Goal: Information Seeking & Learning: Check status

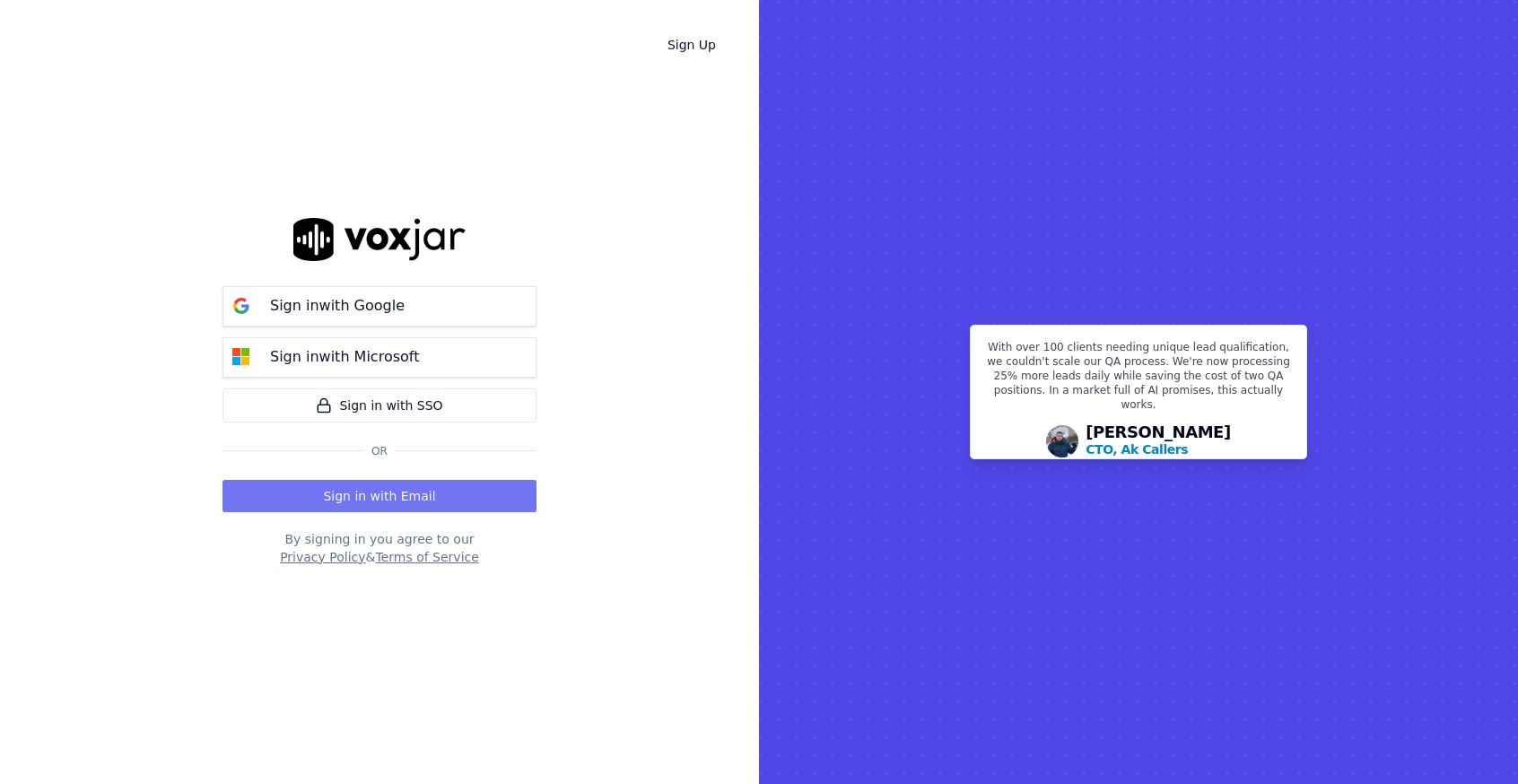
click at [436, 488] on button "Sign in with Email" at bounding box center [379, 495] width 314 height 32
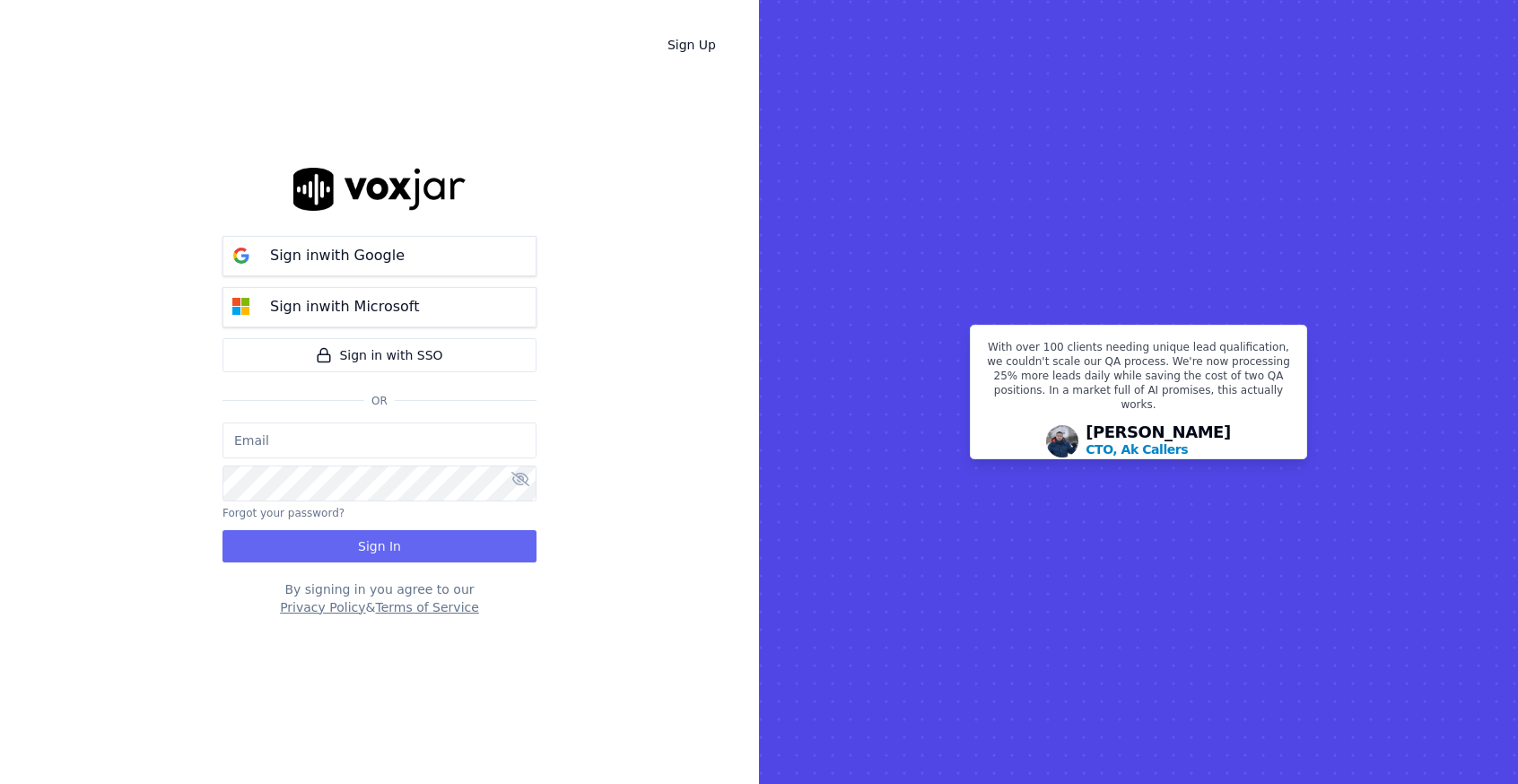
click at [336, 444] on input "email" at bounding box center [379, 440] width 314 height 36
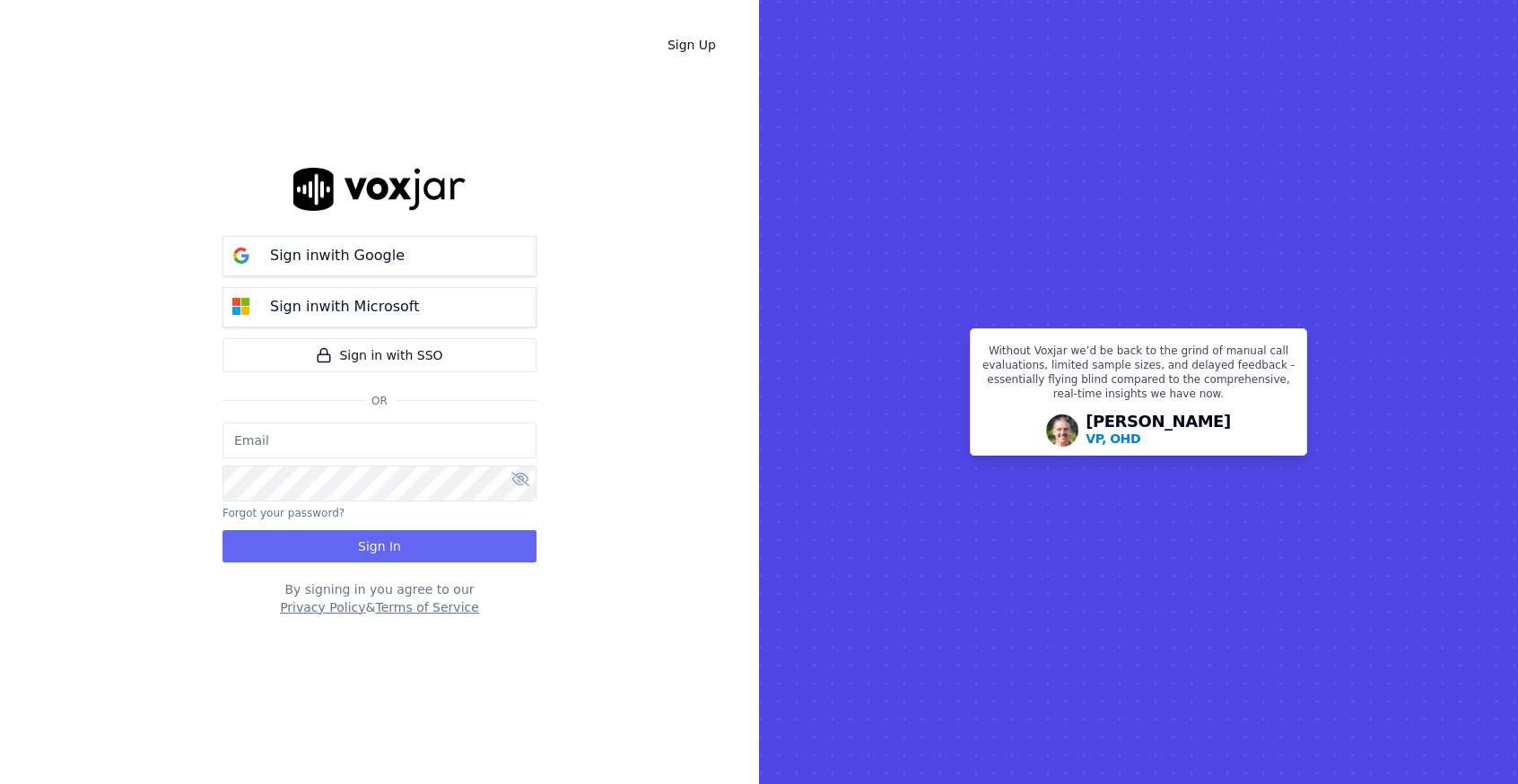
type input "[EMAIL_ADDRESS][DOMAIN_NAME]"
click at [304, 551] on button "Sign In" at bounding box center [379, 546] width 314 height 32
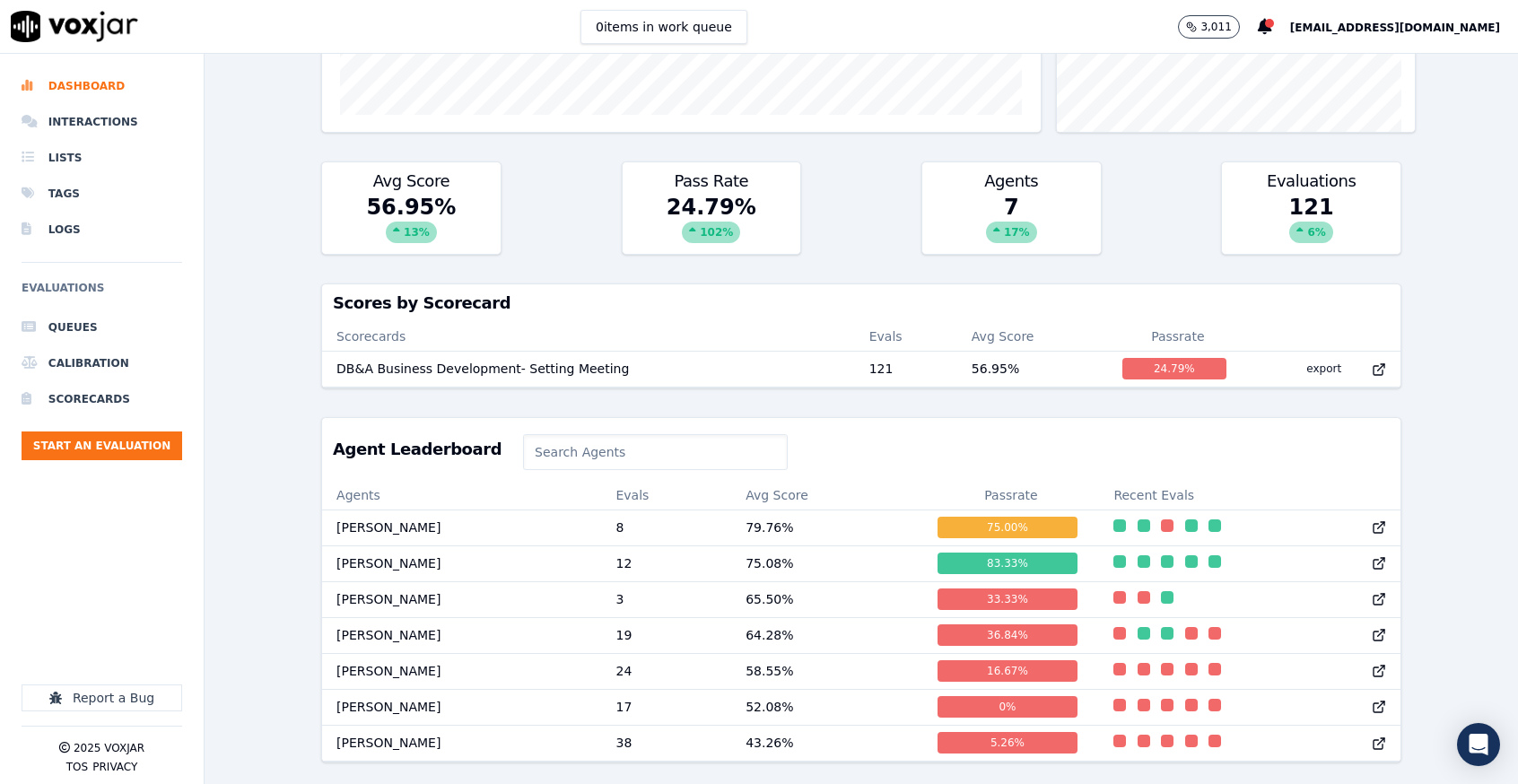
scroll to position [494, 0]
click at [970, 517] on div "75.00 %" at bounding box center [1008, 527] width 141 height 21
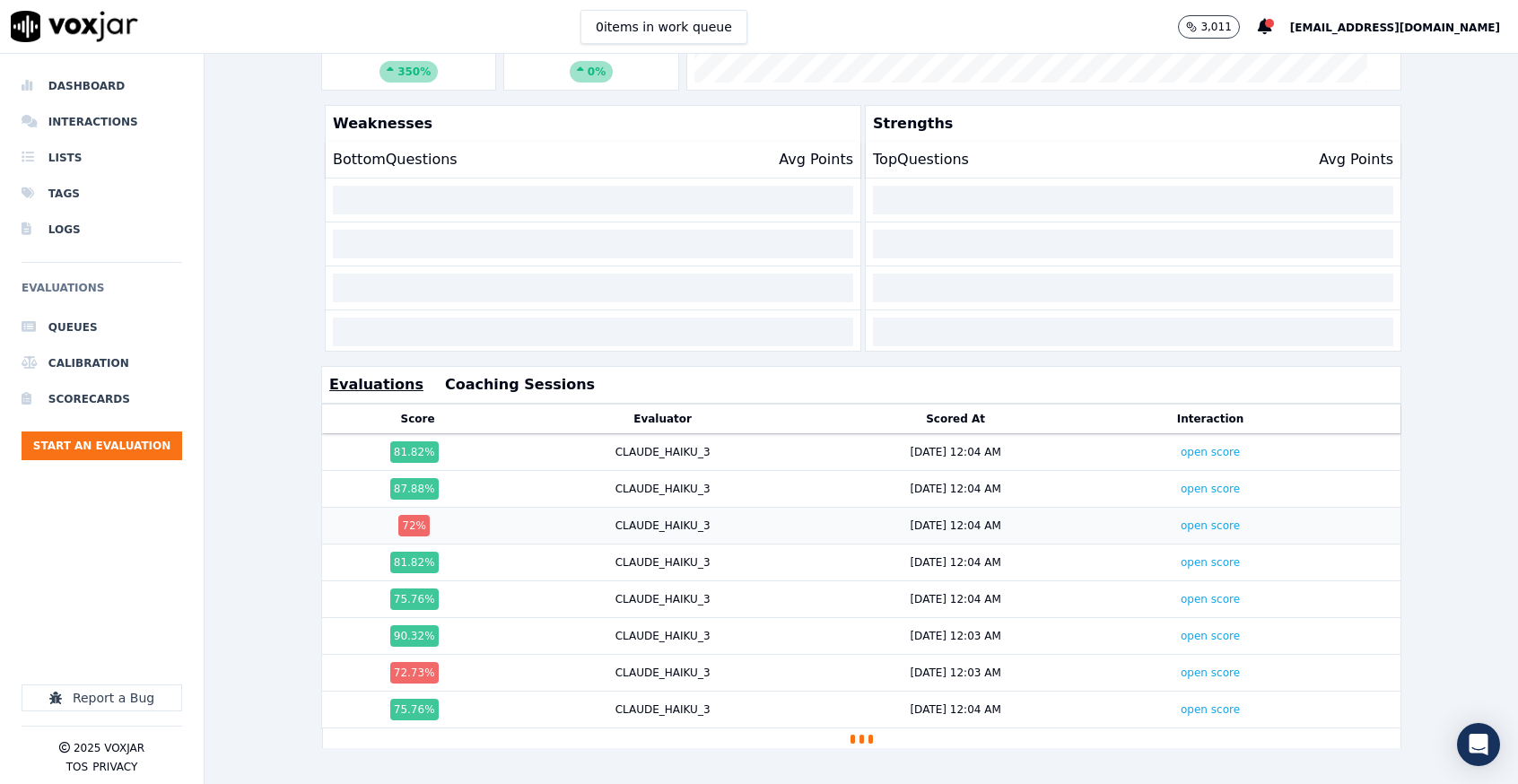
scroll to position [420, 0]
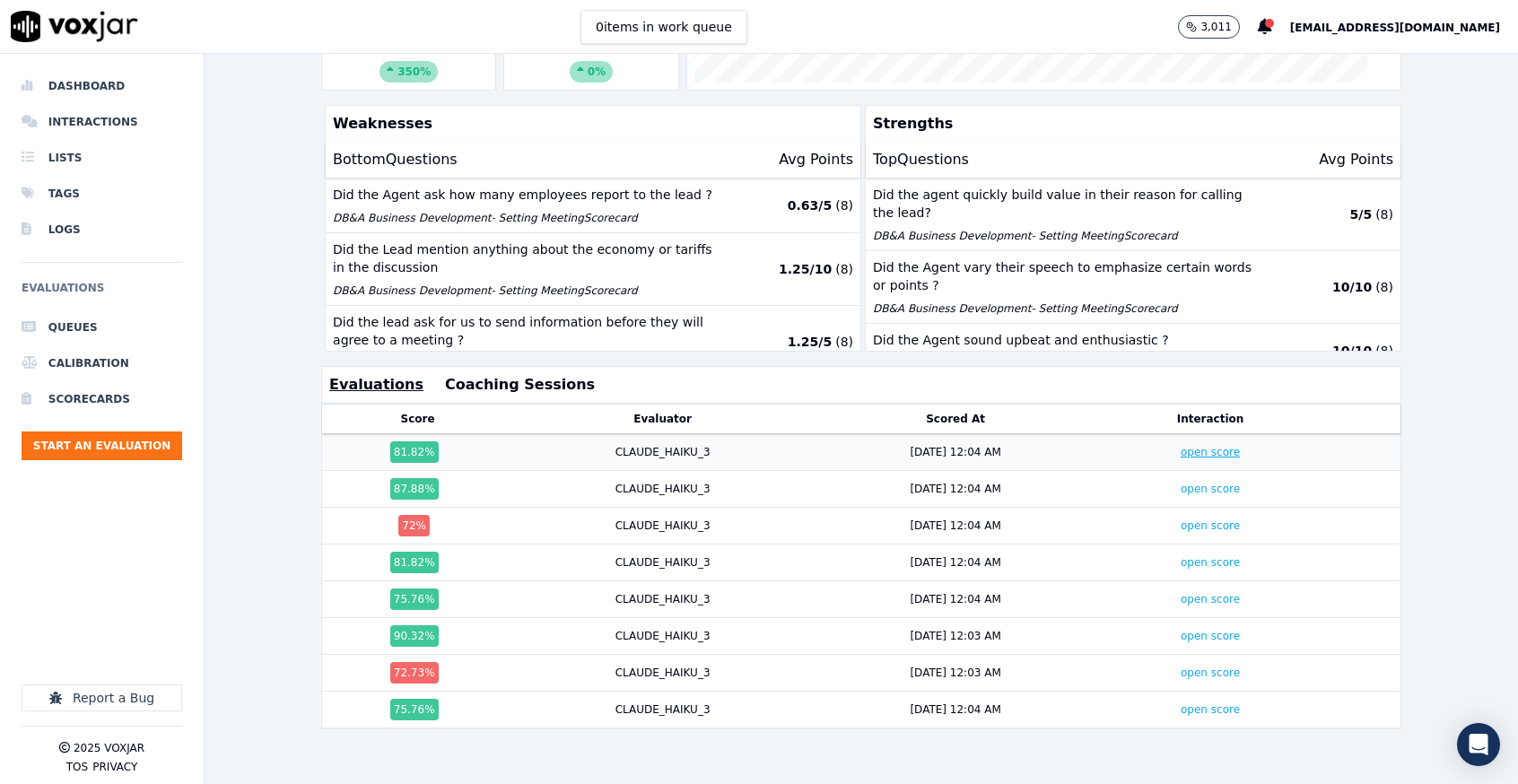
click at [1181, 446] on link "open score" at bounding box center [1210, 452] width 59 height 13
click at [1181, 483] on link "open score" at bounding box center [1210, 489] width 59 height 13
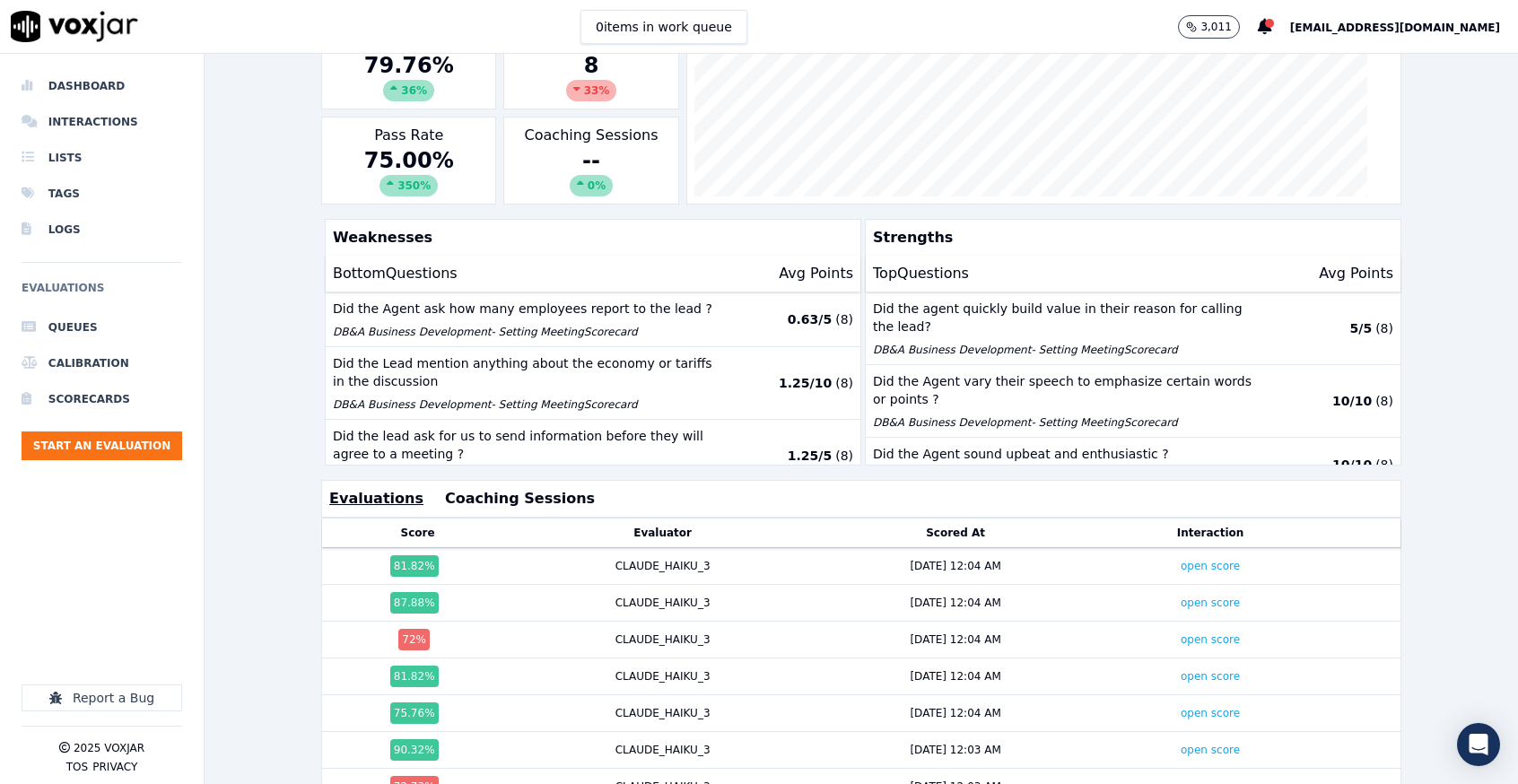
scroll to position [269, 0]
click at [934, 481] on div "Evaluations Coaching Sessions" at bounding box center [861, 497] width 1081 height 38
click at [934, 538] on th "Scored At" at bounding box center [955, 532] width 287 height 30
click at [1107, 596] on div "open score" at bounding box center [1210, 602] width 208 height 14
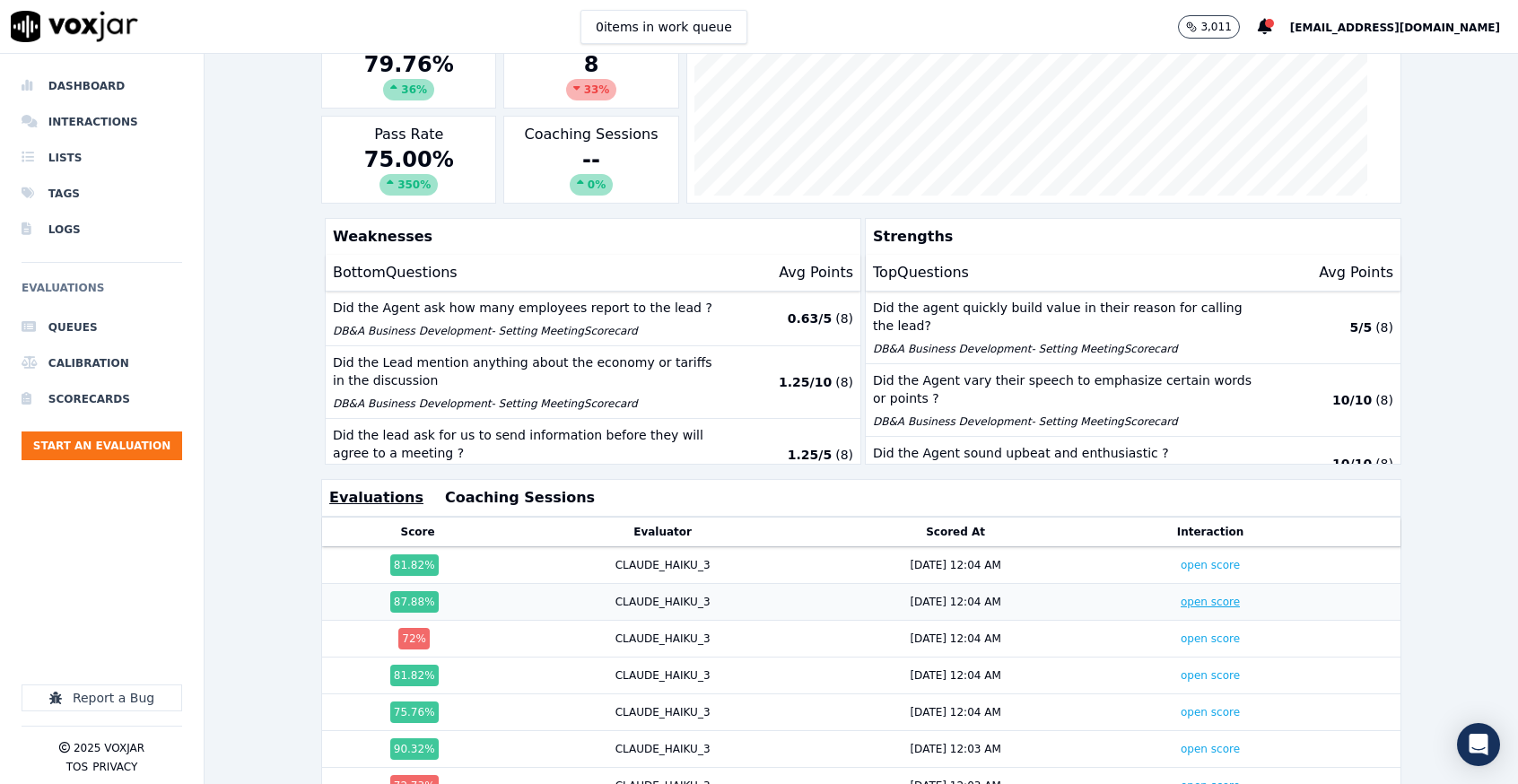
click at [1181, 596] on link "open score" at bounding box center [1210, 602] width 59 height 13
click at [1181, 669] on link "open score" at bounding box center [1210, 675] width 59 height 13
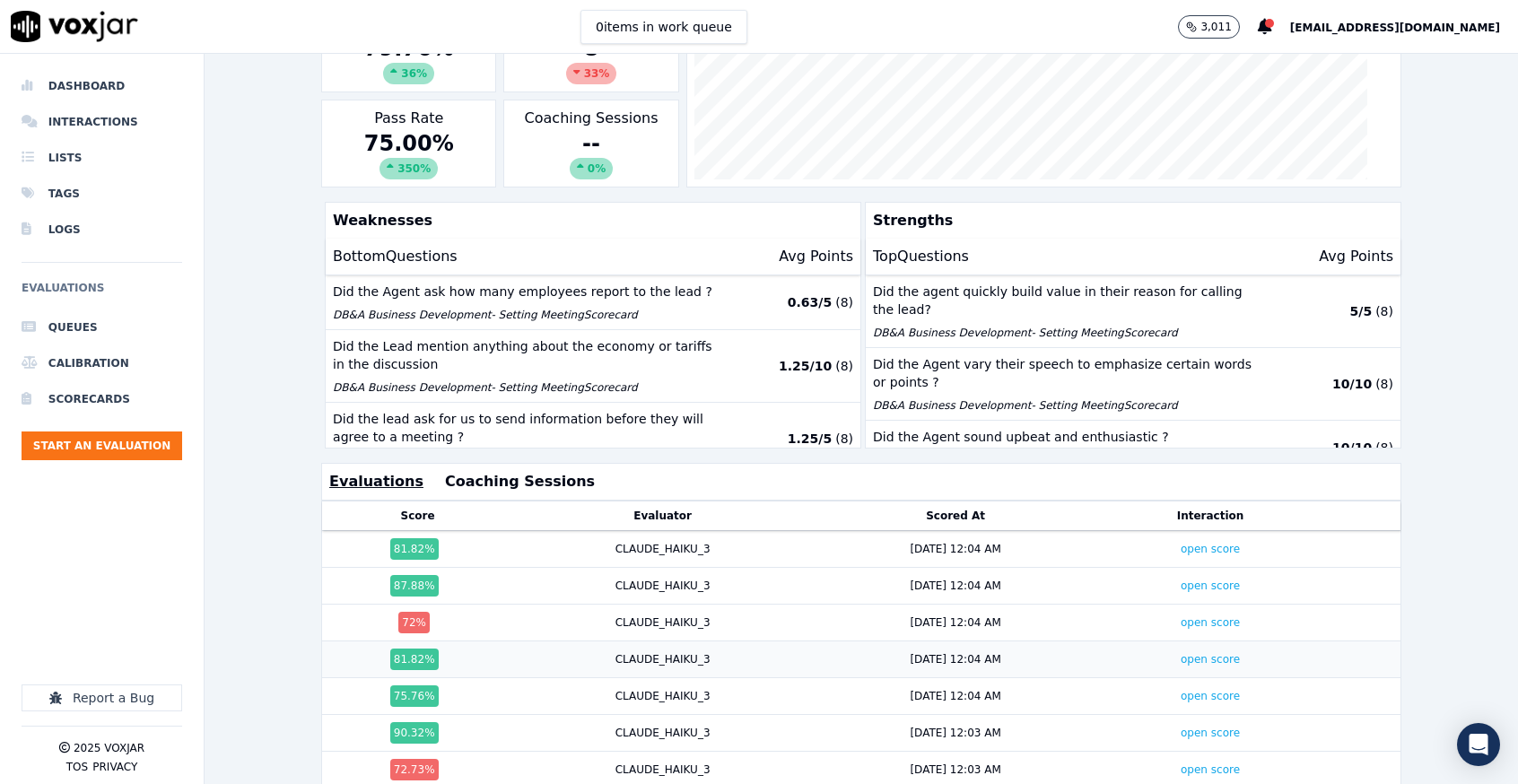
scroll to position [420, 0]
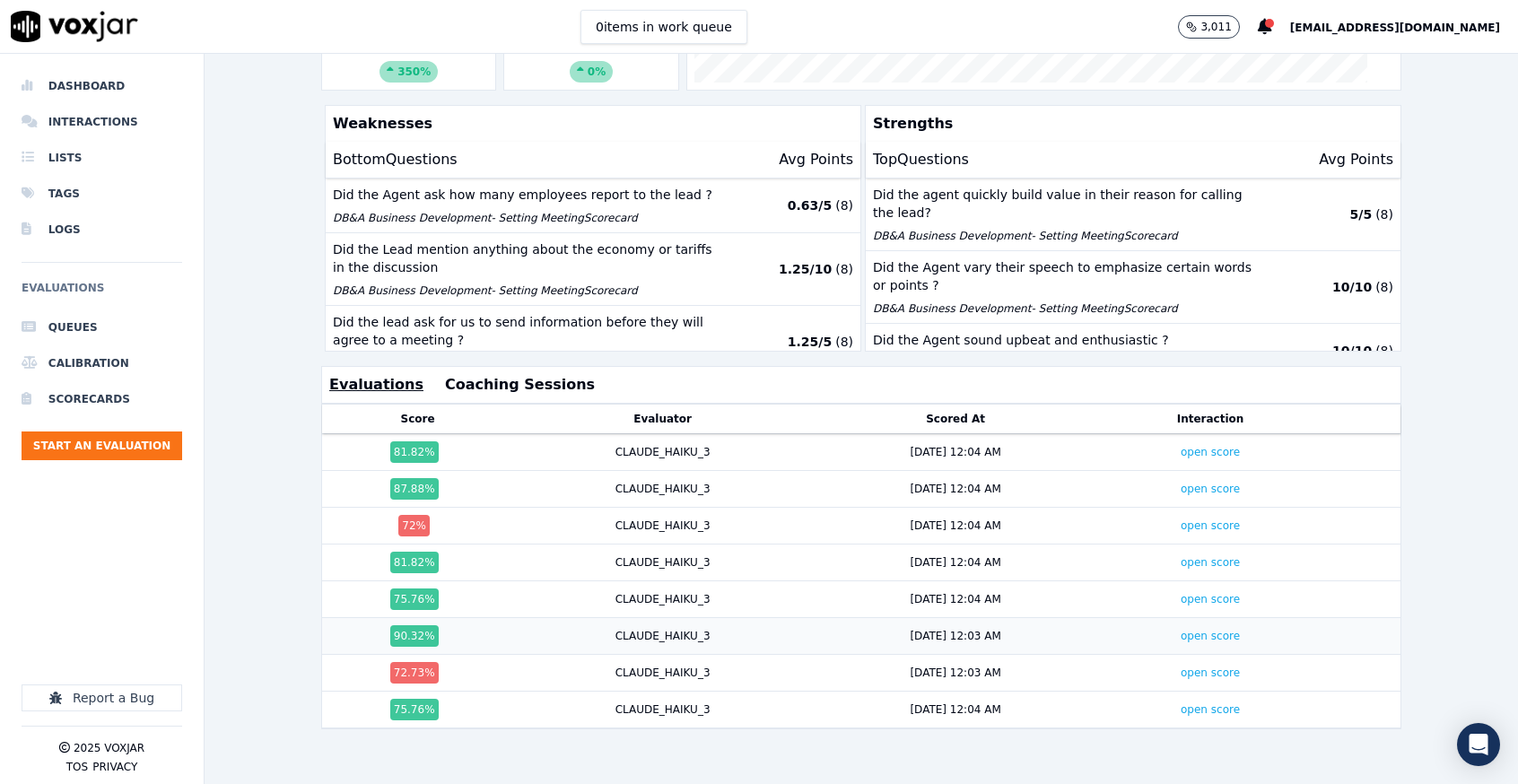
click at [615, 629] on div "CLAUDE_HAIKU_3" at bounding box center [662, 635] width 95 height 14
click at [1181, 703] on link "open score" at bounding box center [1210, 709] width 59 height 13
click at [1181, 630] on link "open score" at bounding box center [1210, 635] width 59 height 13
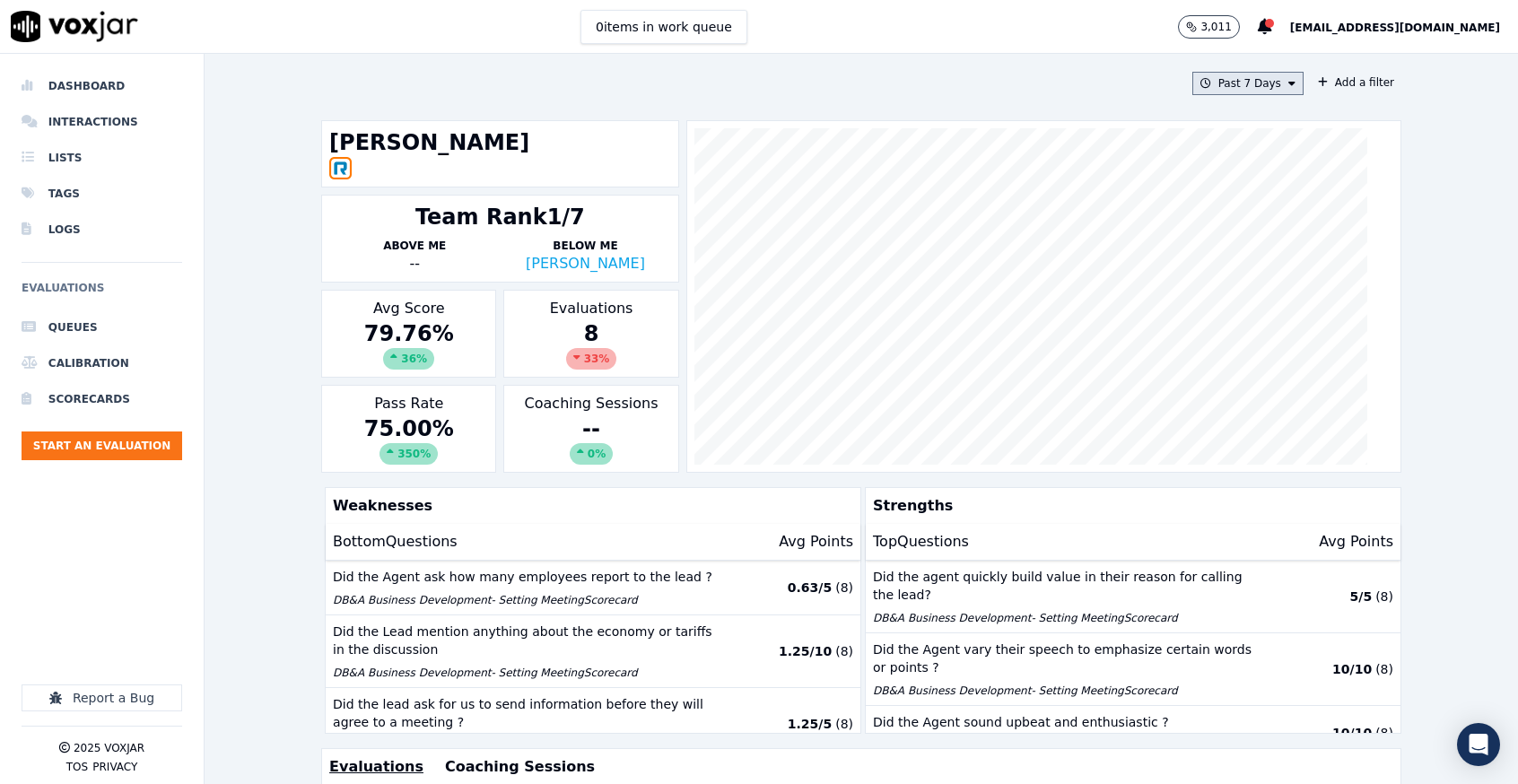
click at [1251, 74] on button "Past 7 Days" at bounding box center [1248, 83] width 111 height 23
click at [1195, 208] on label "Past 30 Days" at bounding box center [1243, 203] width 96 height 21
click at [1260, 304] on button "Add" at bounding box center [1278, 290] width 35 height 29
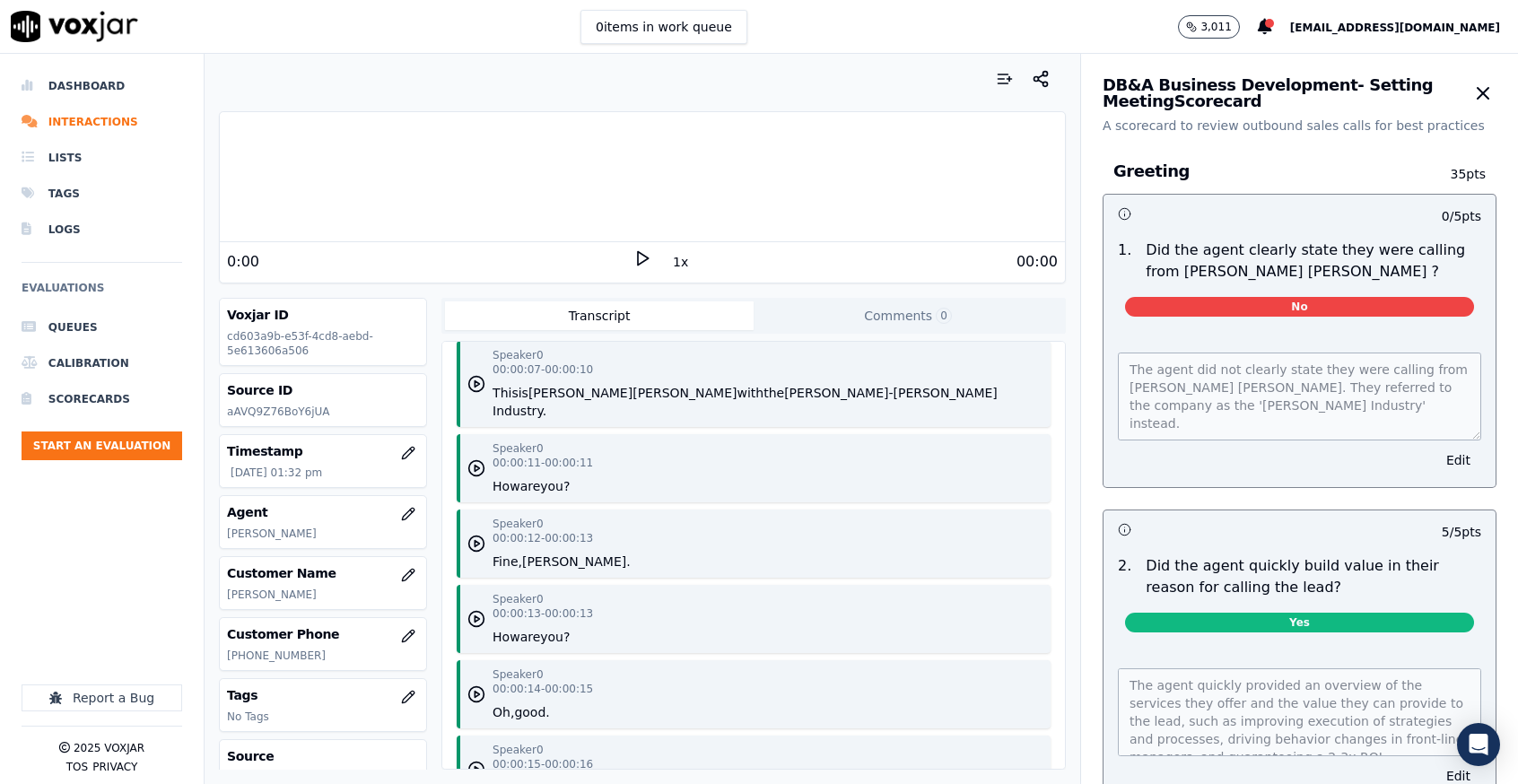
scroll to position [269, 0]
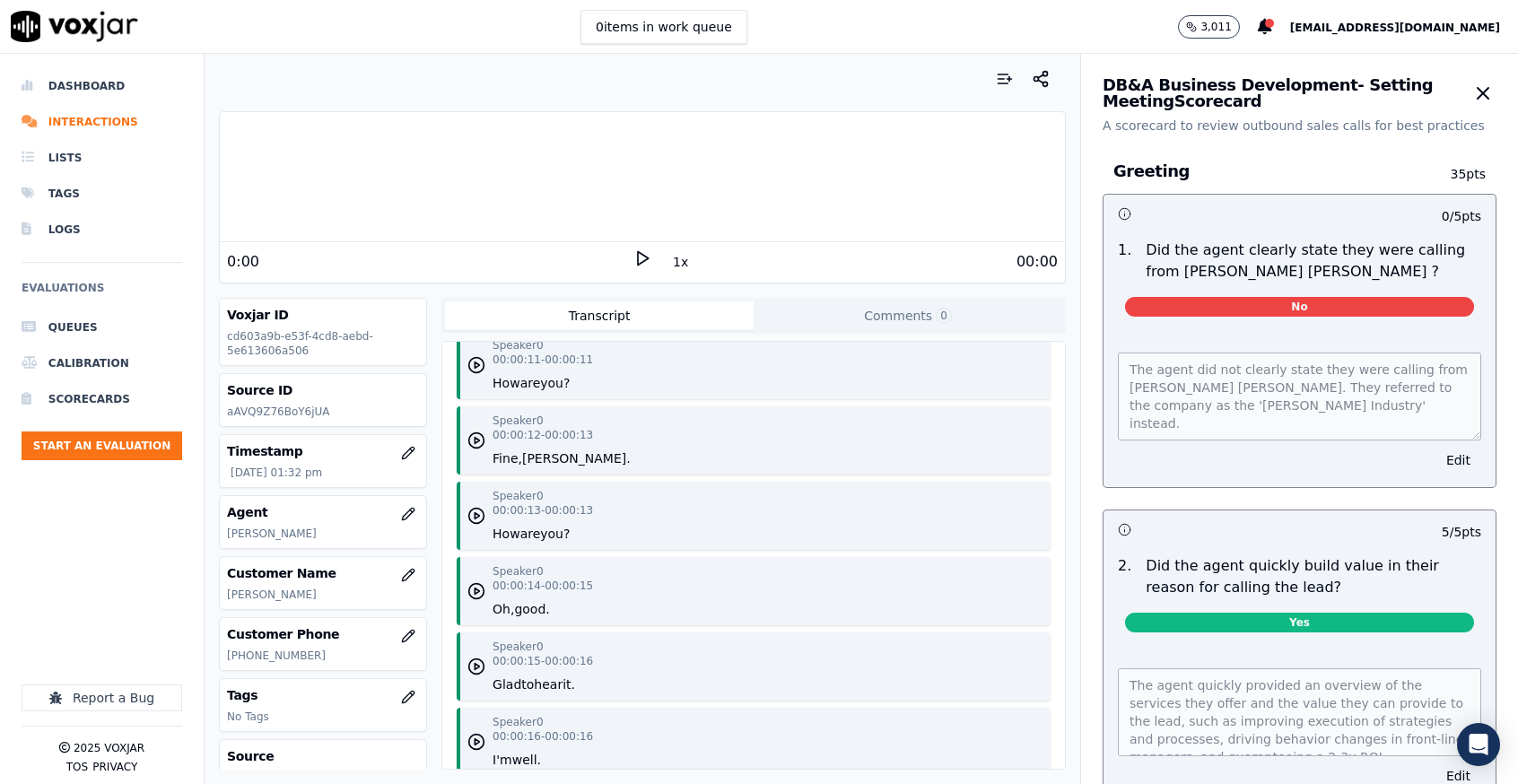
click at [638, 253] on polygon at bounding box center [643, 259] width 11 height 14
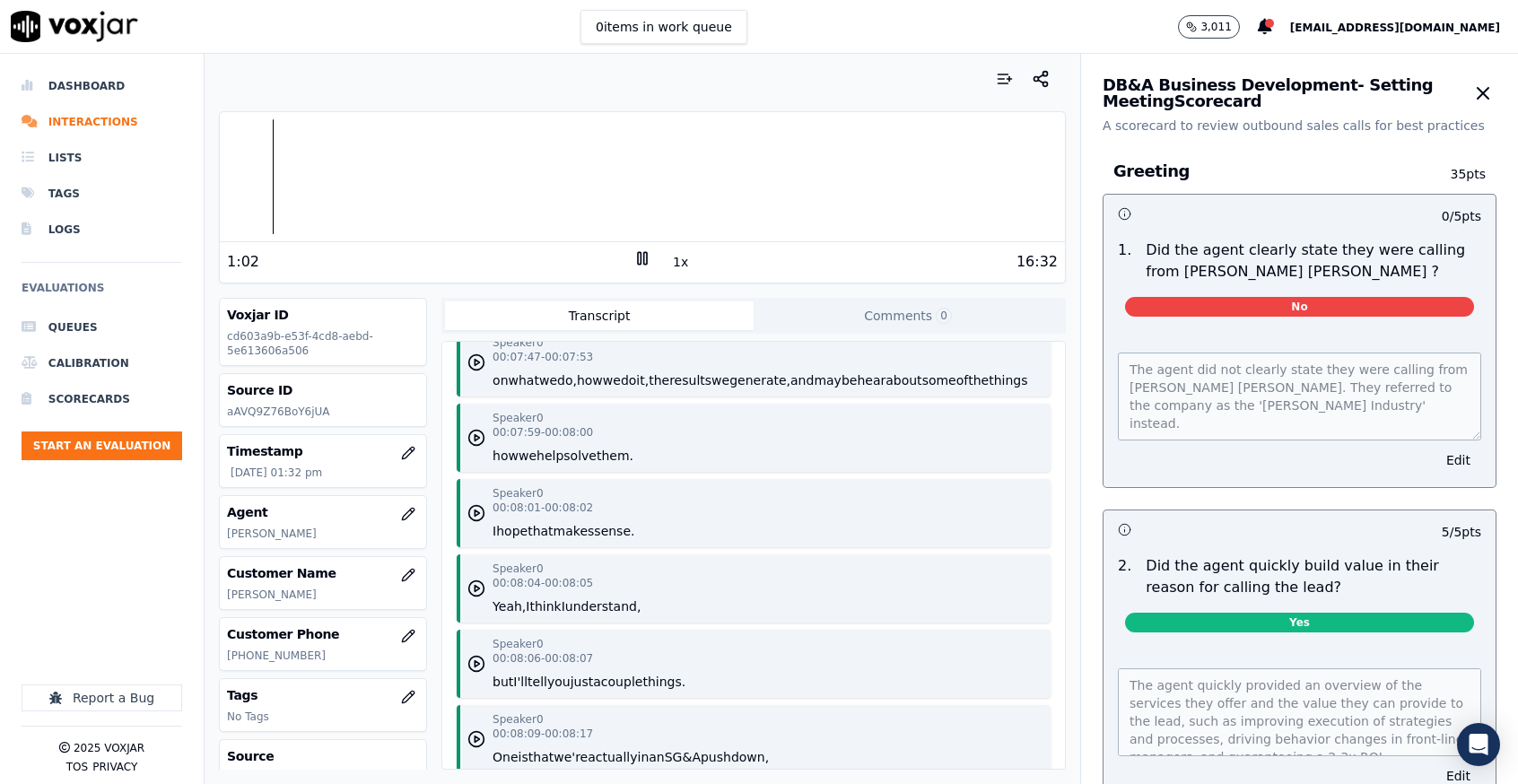
scroll to position [6056, 0]
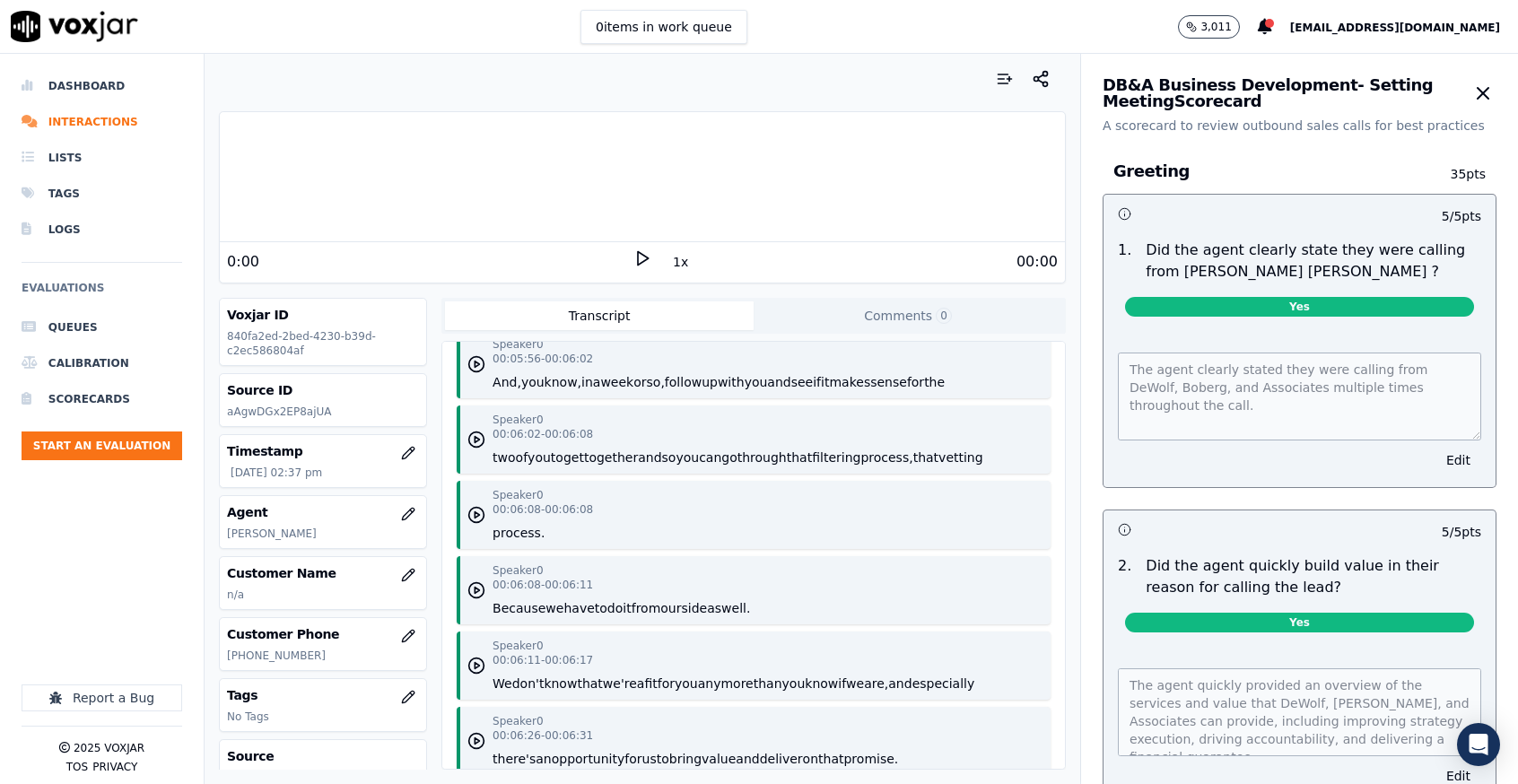
scroll to position [5786, 0]
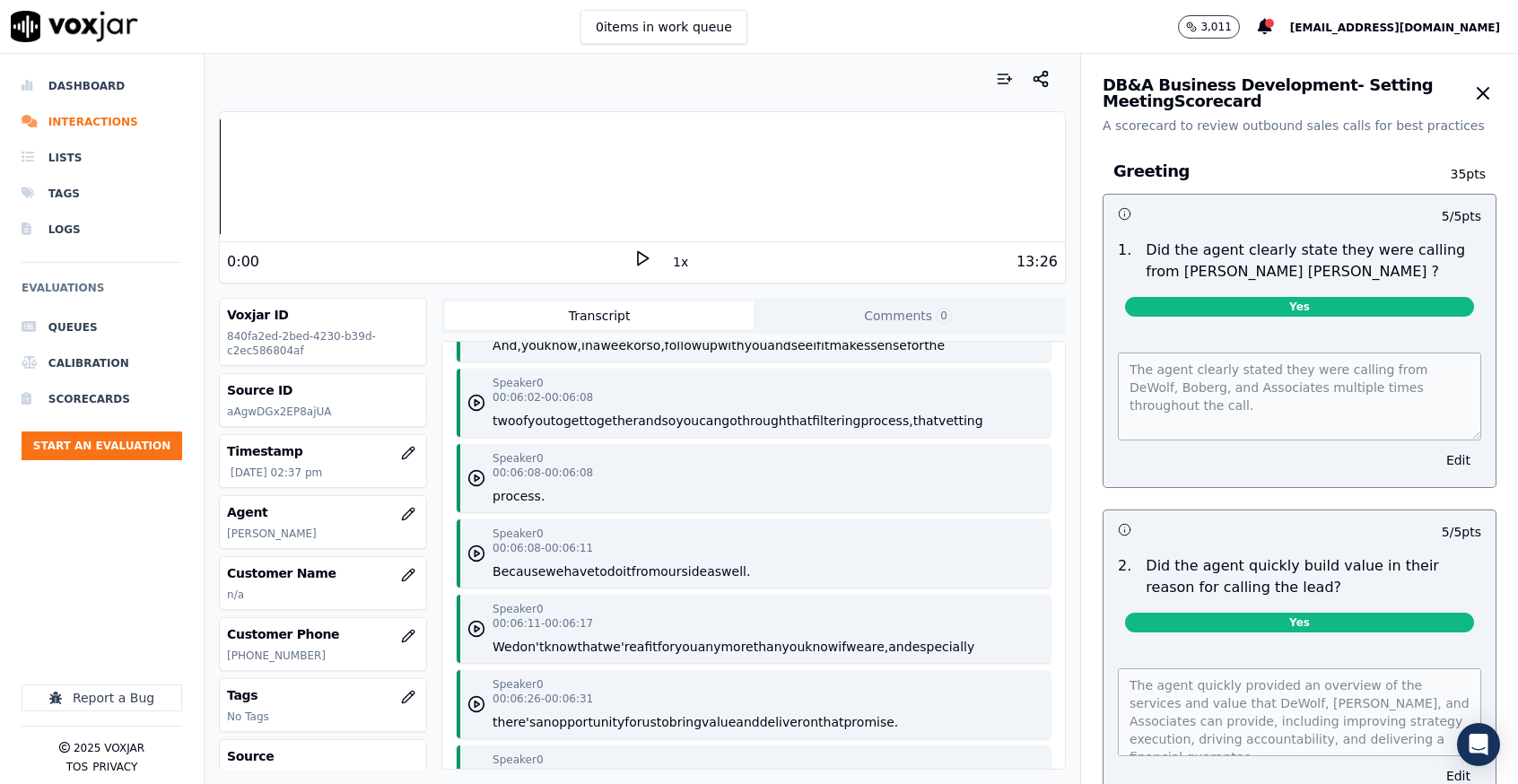
click at [652, 255] on div "13:26" at bounding box center [855, 262] width 407 height 21
click at [633, 256] on icon at bounding box center [642, 258] width 18 height 18
click at [1024, 75] on button "button" at bounding box center [1040, 78] width 36 height 36
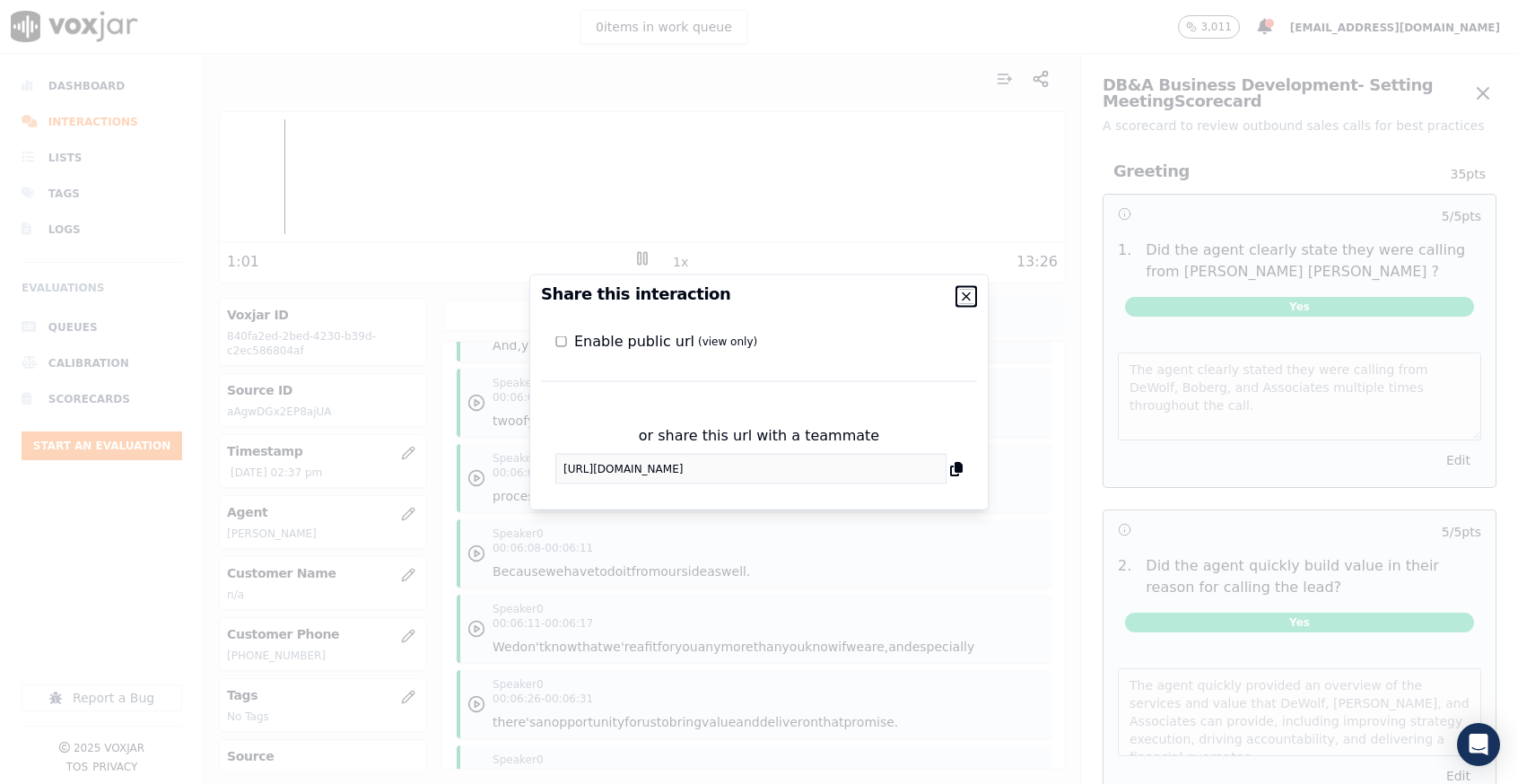
click at [968, 295] on icon "button" at bounding box center [966, 296] width 7 height 7
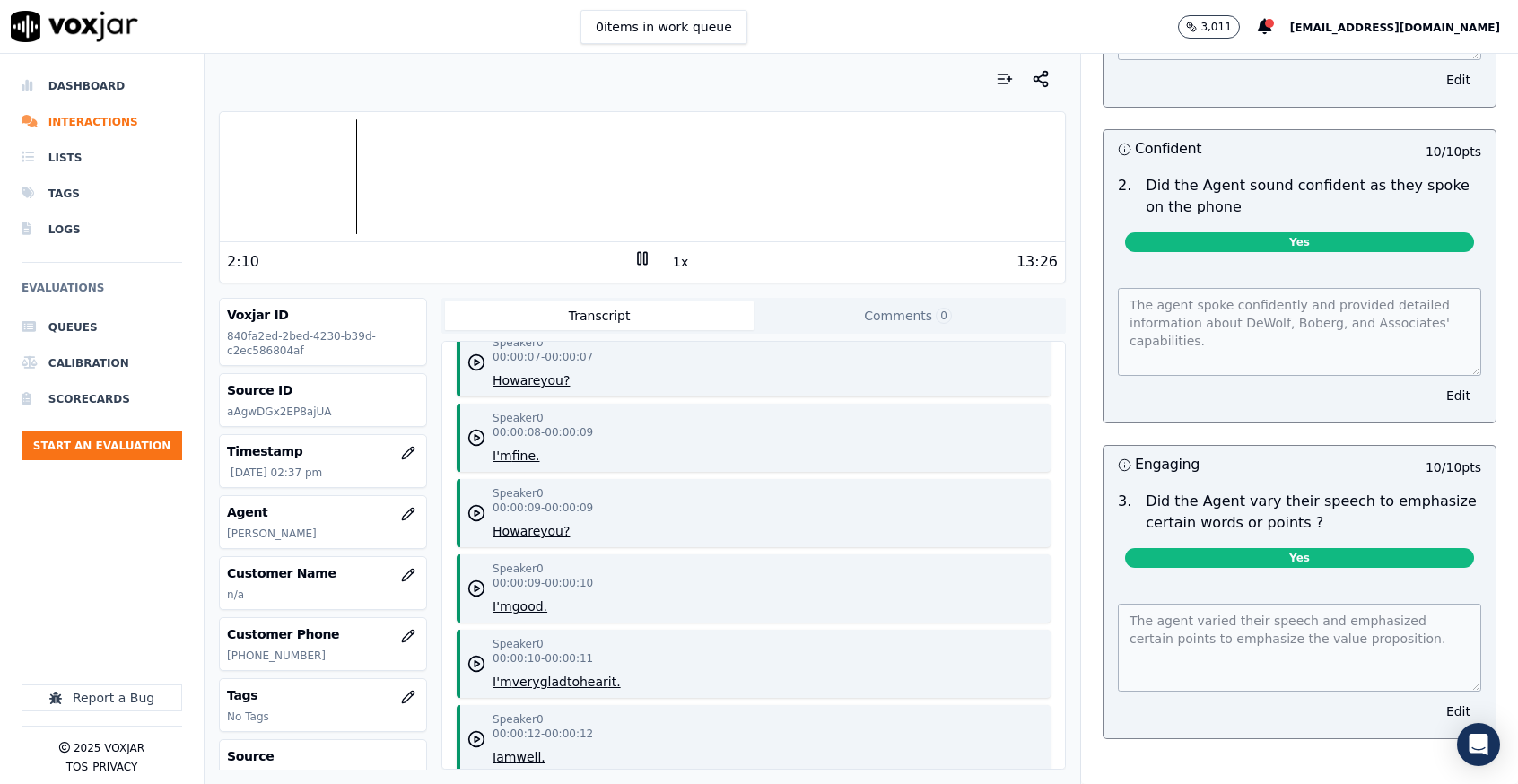
scroll to position [269, 0]
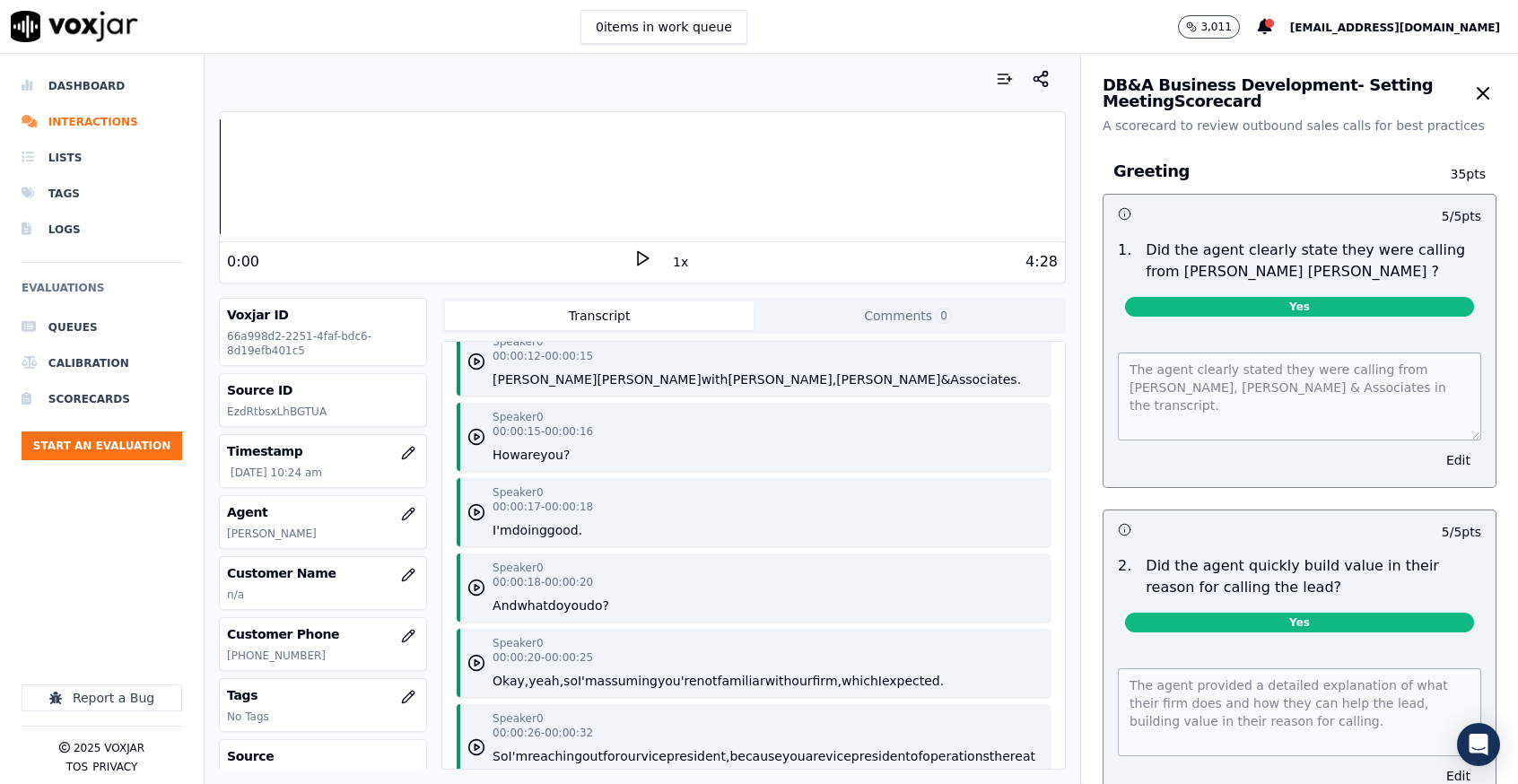
scroll to position [269, 0]
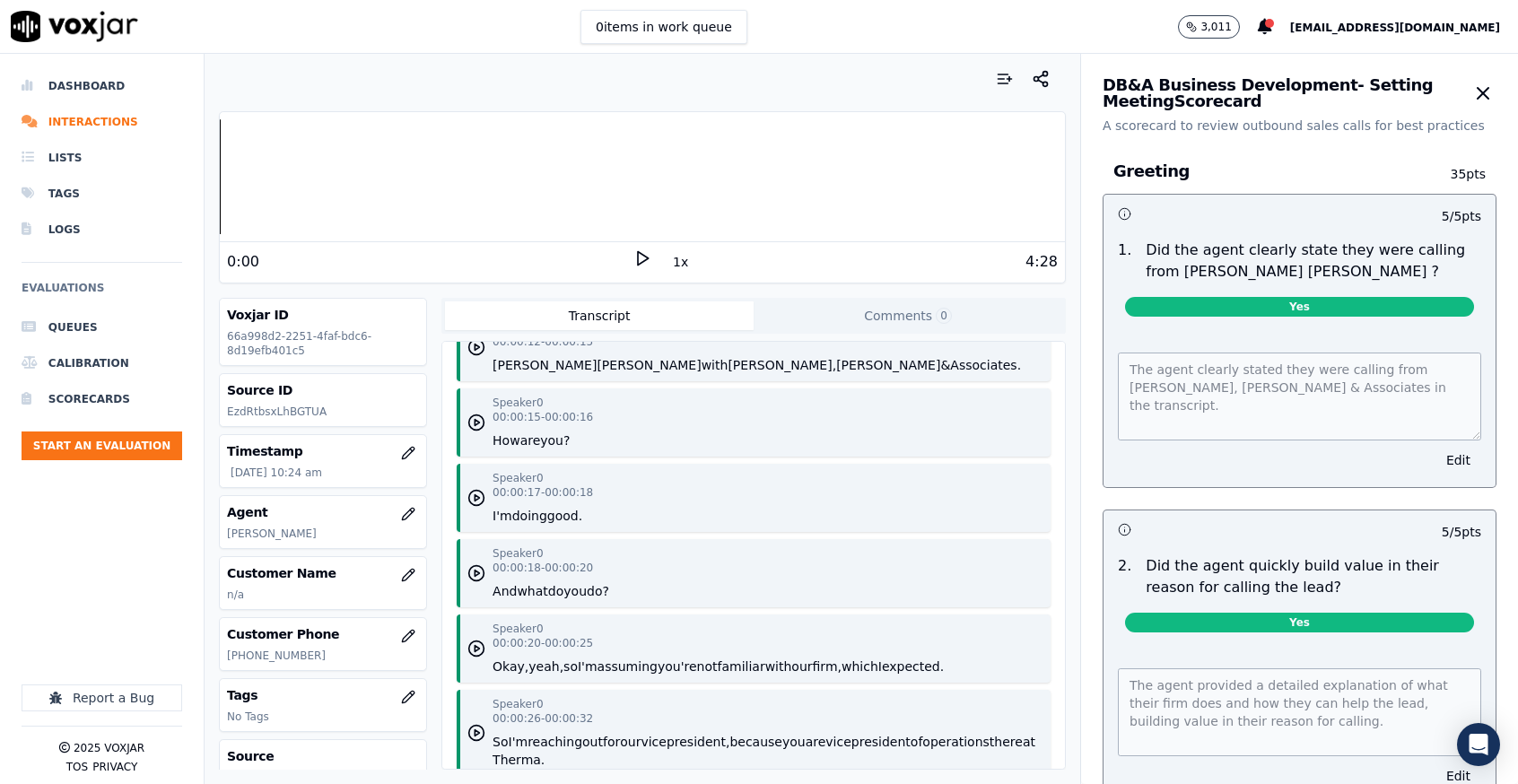
click at [633, 256] on icon at bounding box center [642, 258] width 18 height 18
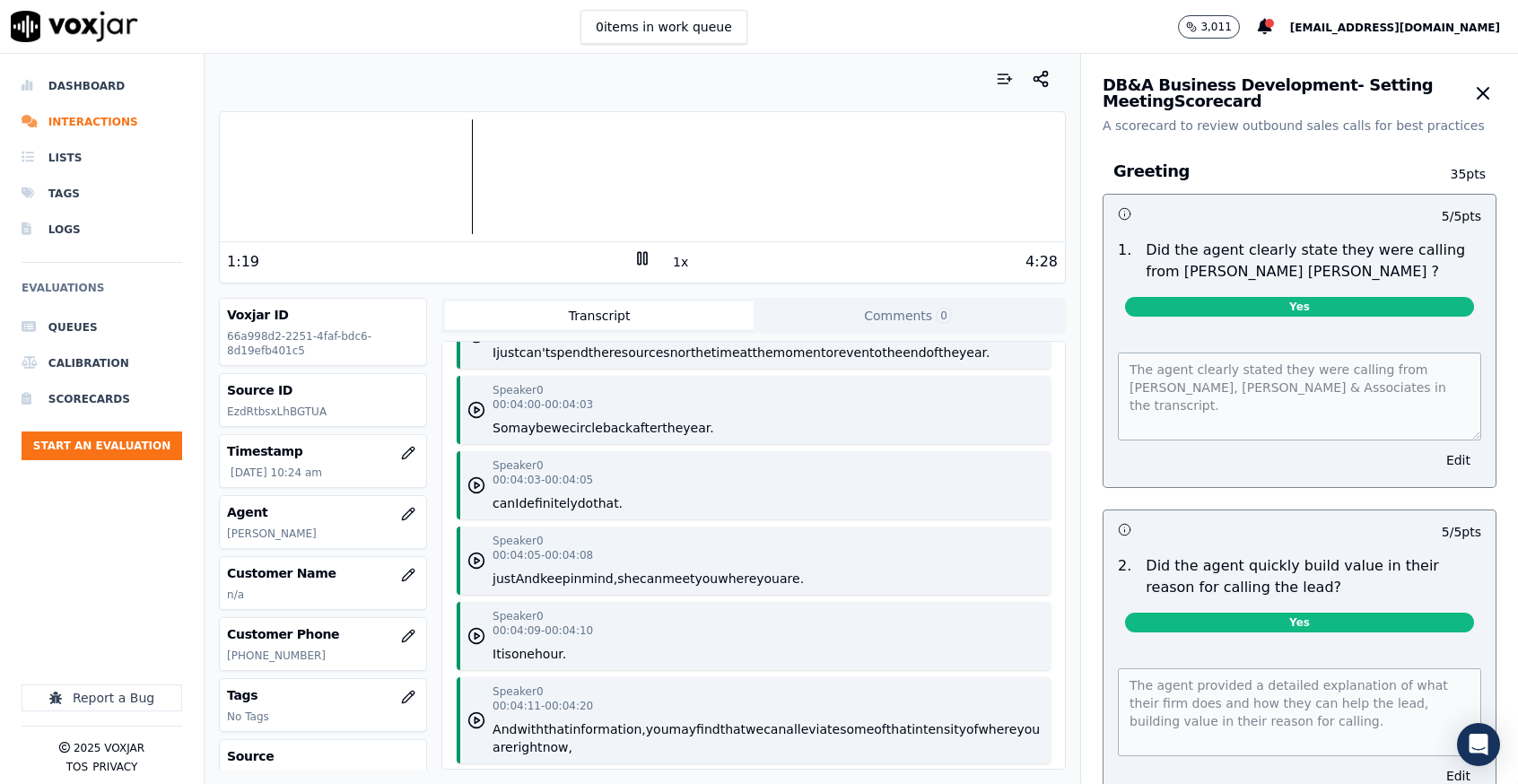
scroll to position [3526, 0]
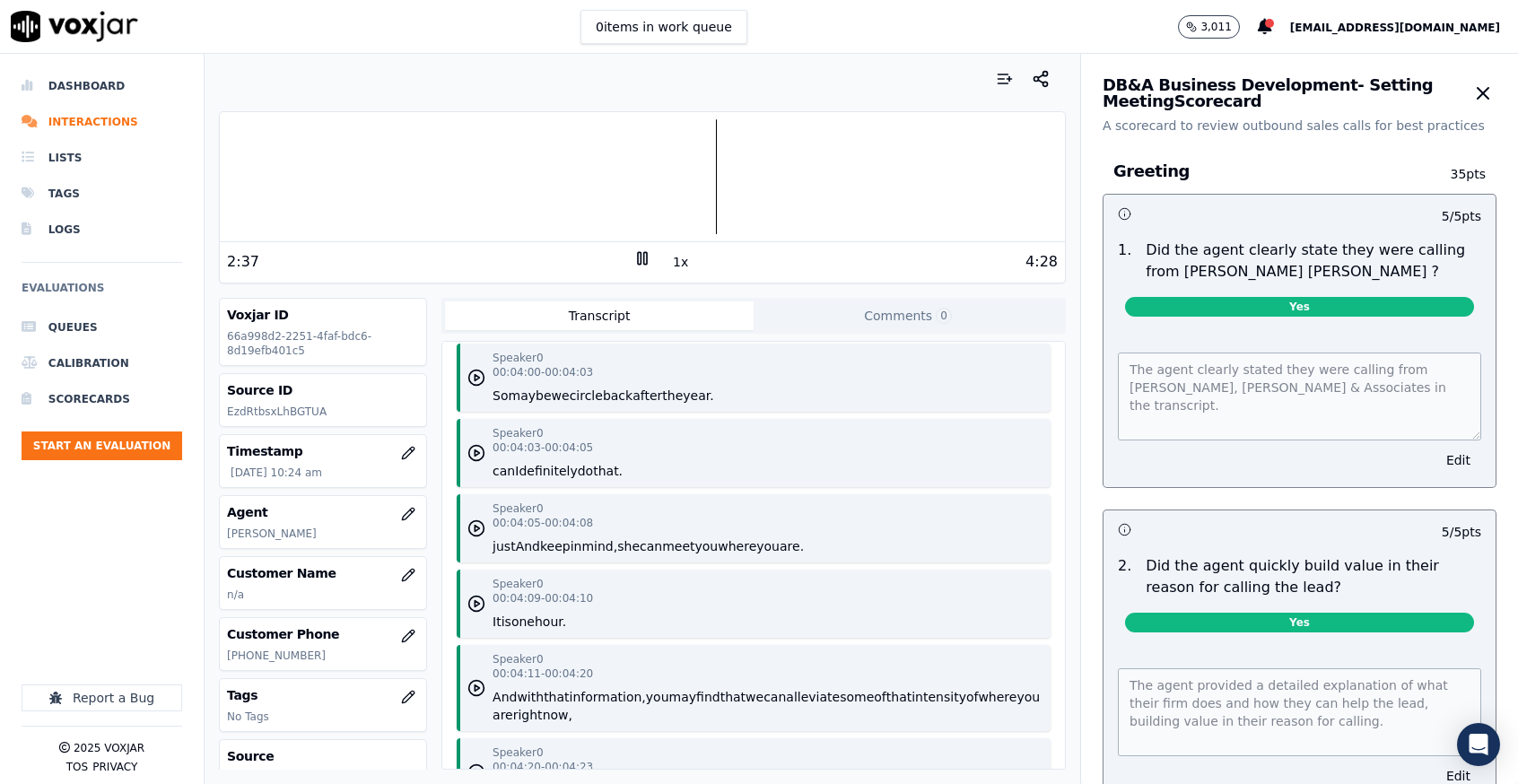
click at [915, 109] on div "2:37 1x 4:28 Voxjar ID 66a998d2-2251-4faf-bdc6-8d19efb401c5 Source ID EzdRtbsxL…" at bounding box center [642, 419] width 876 height 730
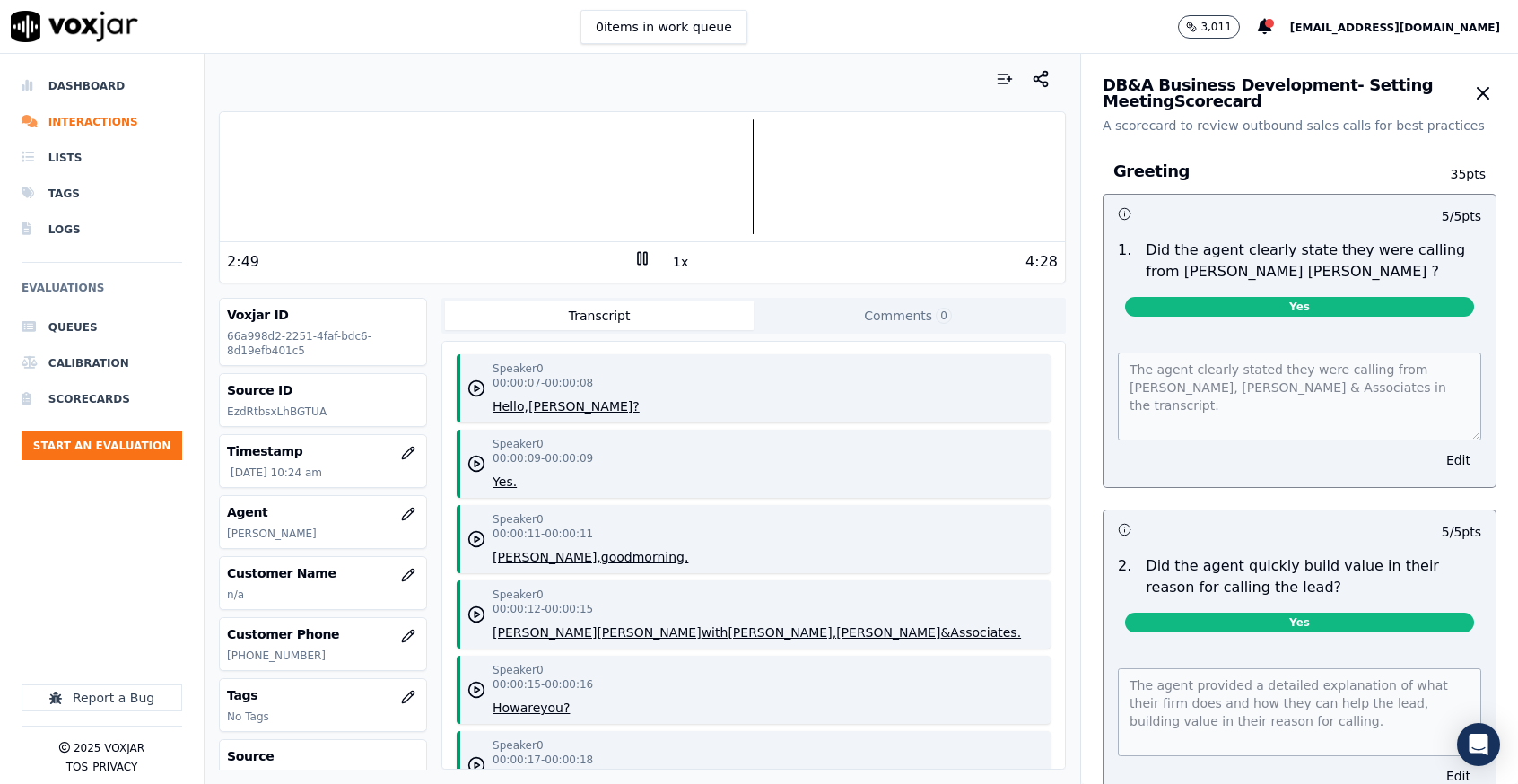
scroll to position [0, 0]
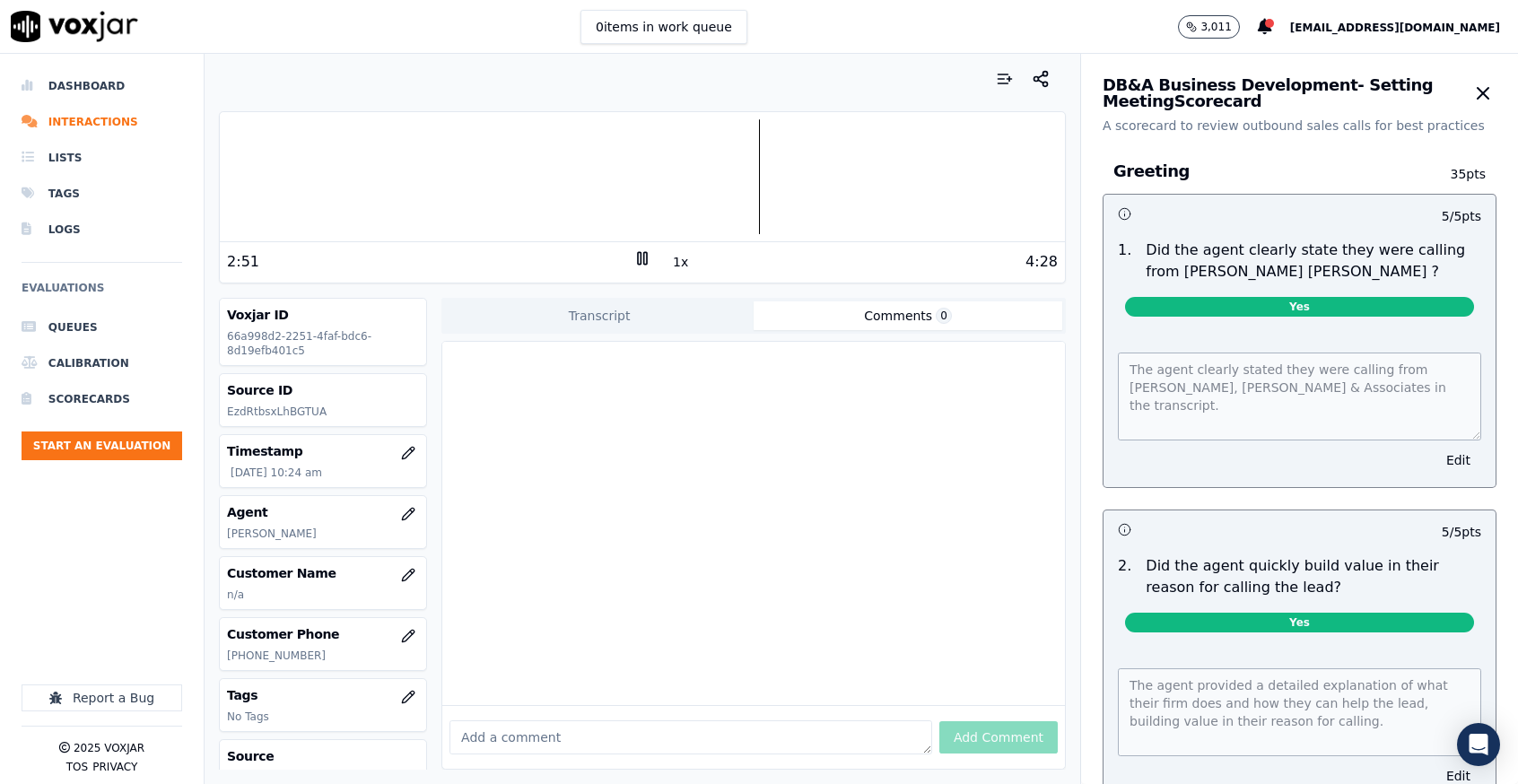
click at [878, 304] on button "Comments 0" at bounding box center [909, 316] width 309 height 29
click at [773, 423] on div at bounding box center [753, 523] width 623 height 363
click at [988, 90] on button "button" at bounding box center [1004, 78] width 36 height 36
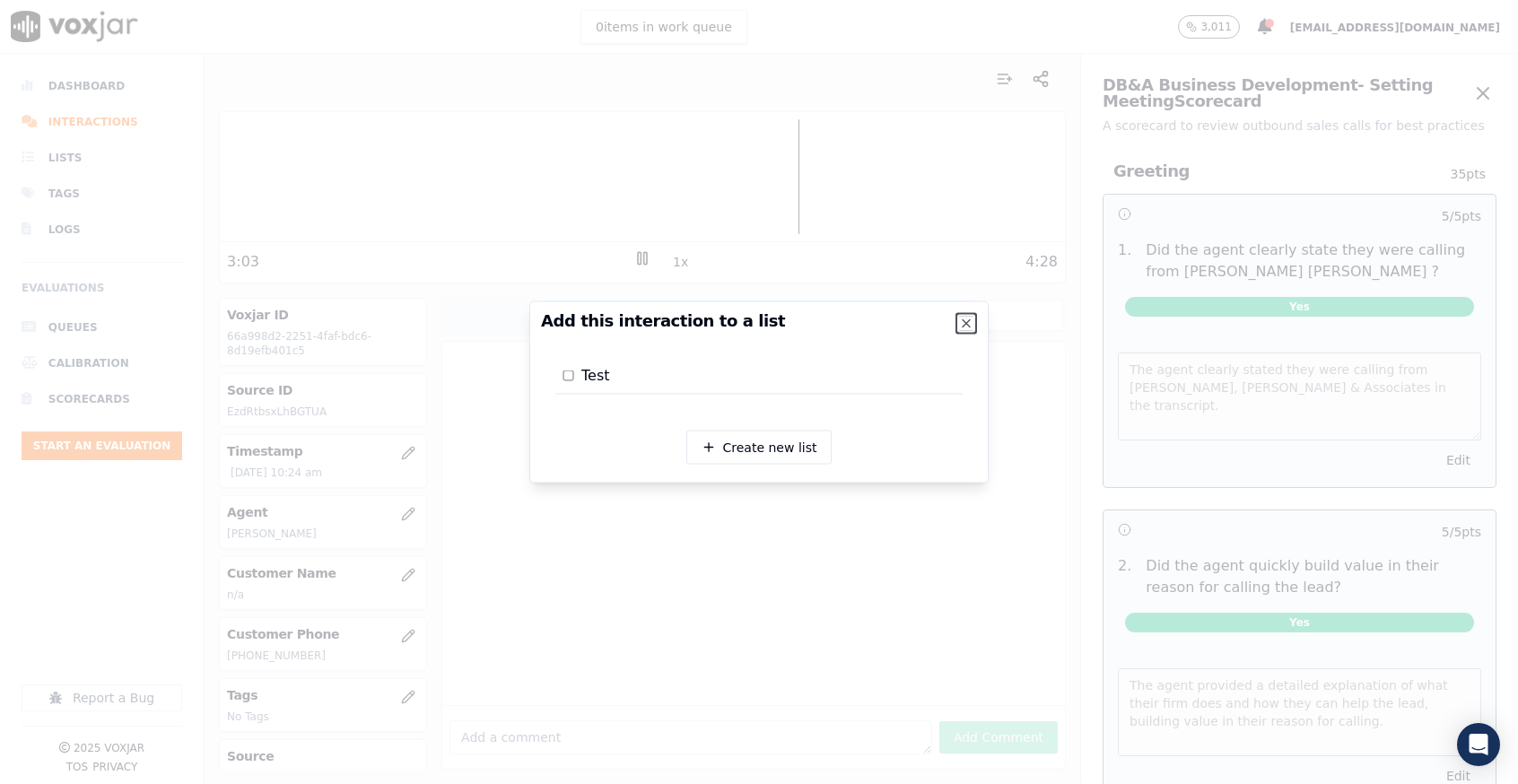
click at [970, 321] on icon "button" at bounding box center [966, 323] width 7 height 7
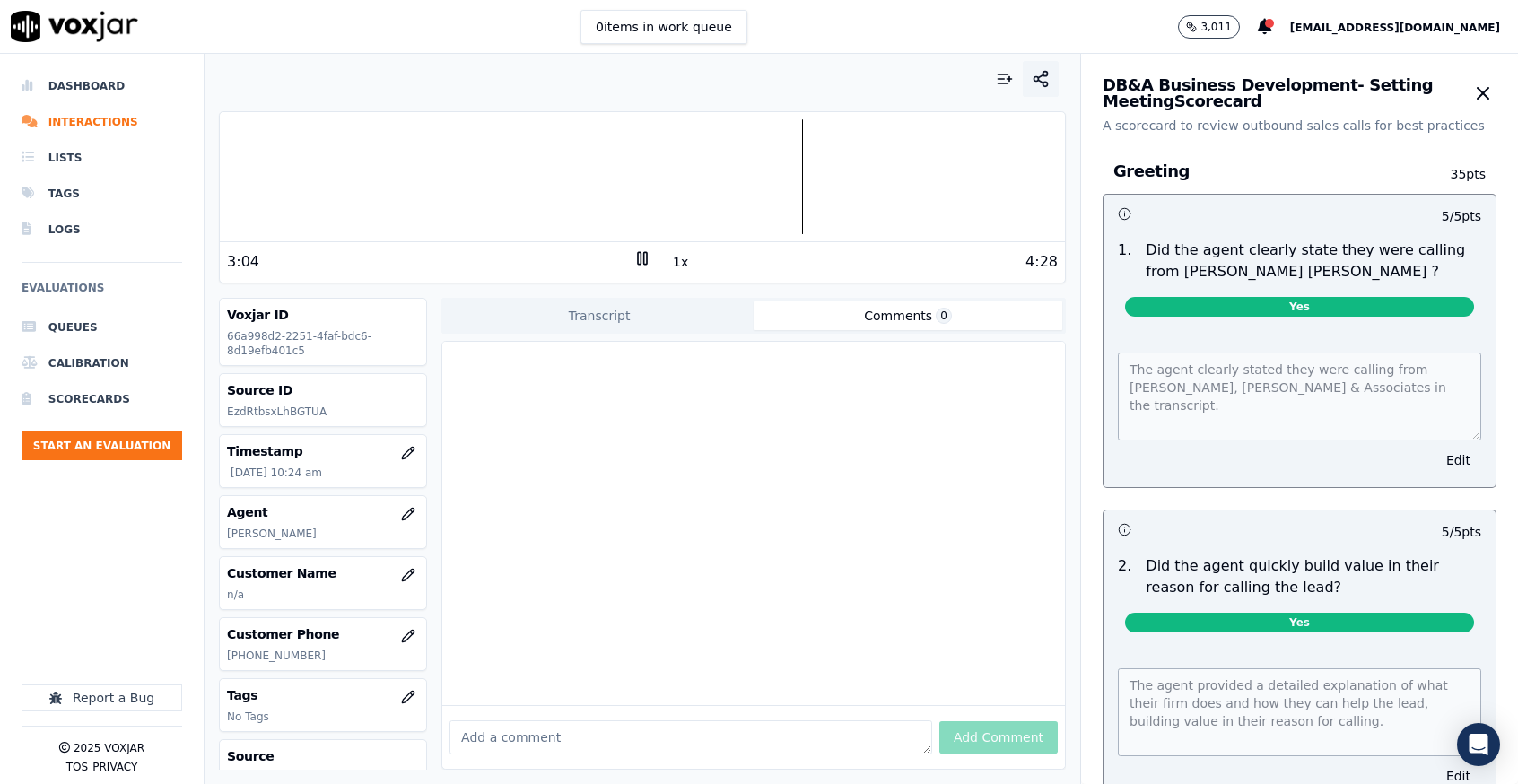
click at [1032, 82] on icon "button" at bounding box center [1041, 78] width 18 height 18
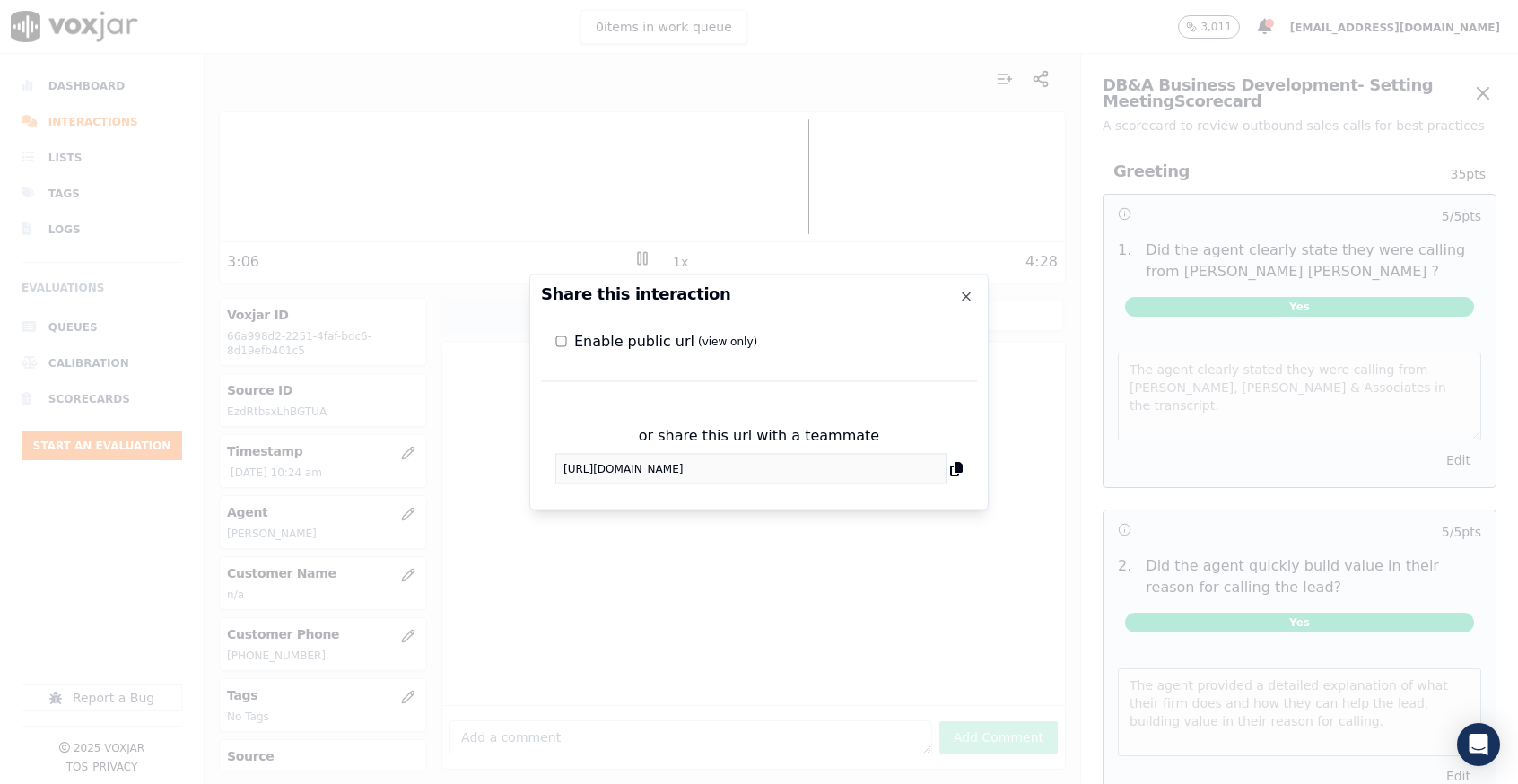
click at [964, 287] on h2 "Share this interaction" at bounding box center [759, 294] width 436 height 16
click at [964, 296] on icon "button" at bounding box center [966, 296] width 14 height 14
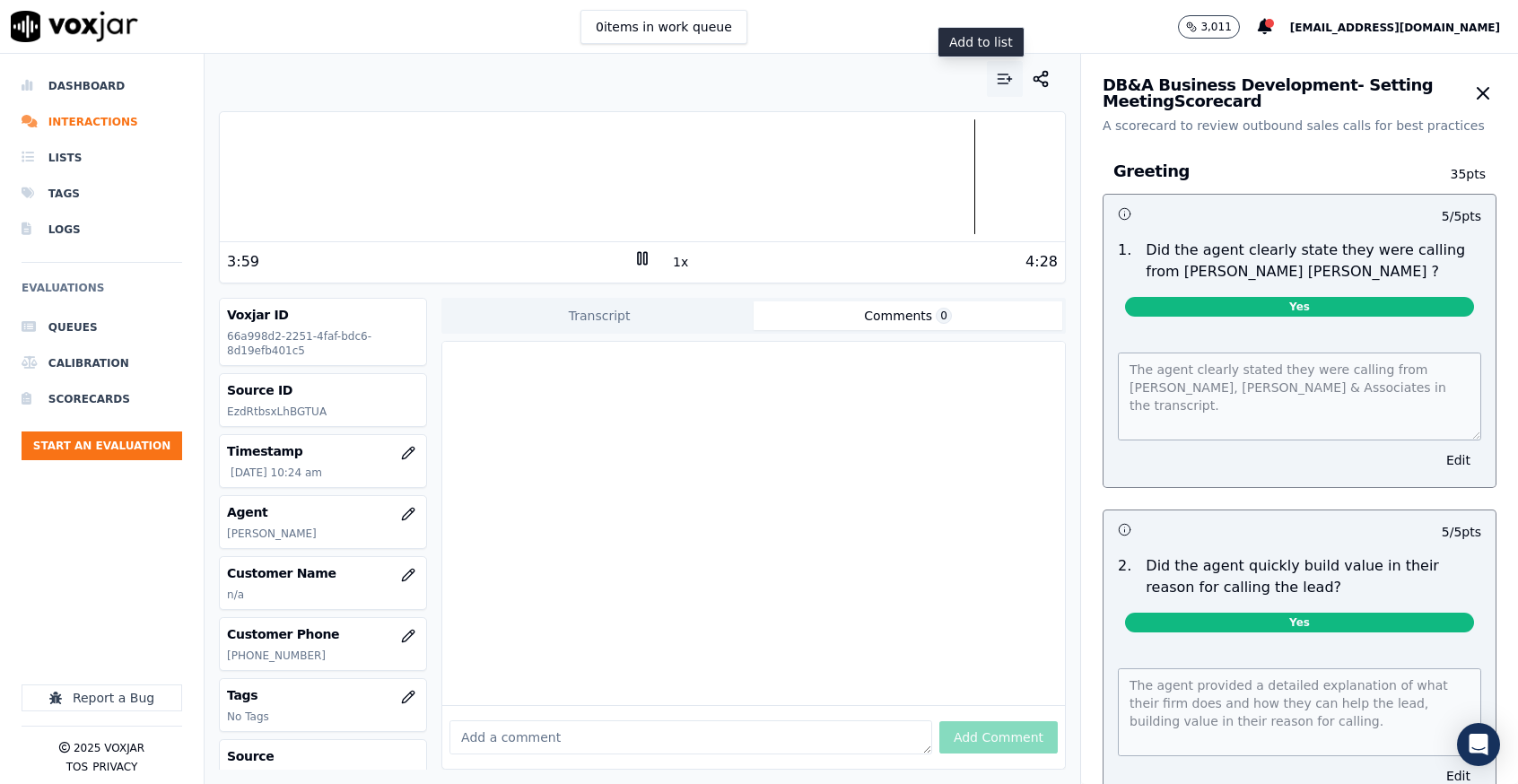
click at [998, 79] on icon "button" at bounding box center [1001, 79] width 7 height 0
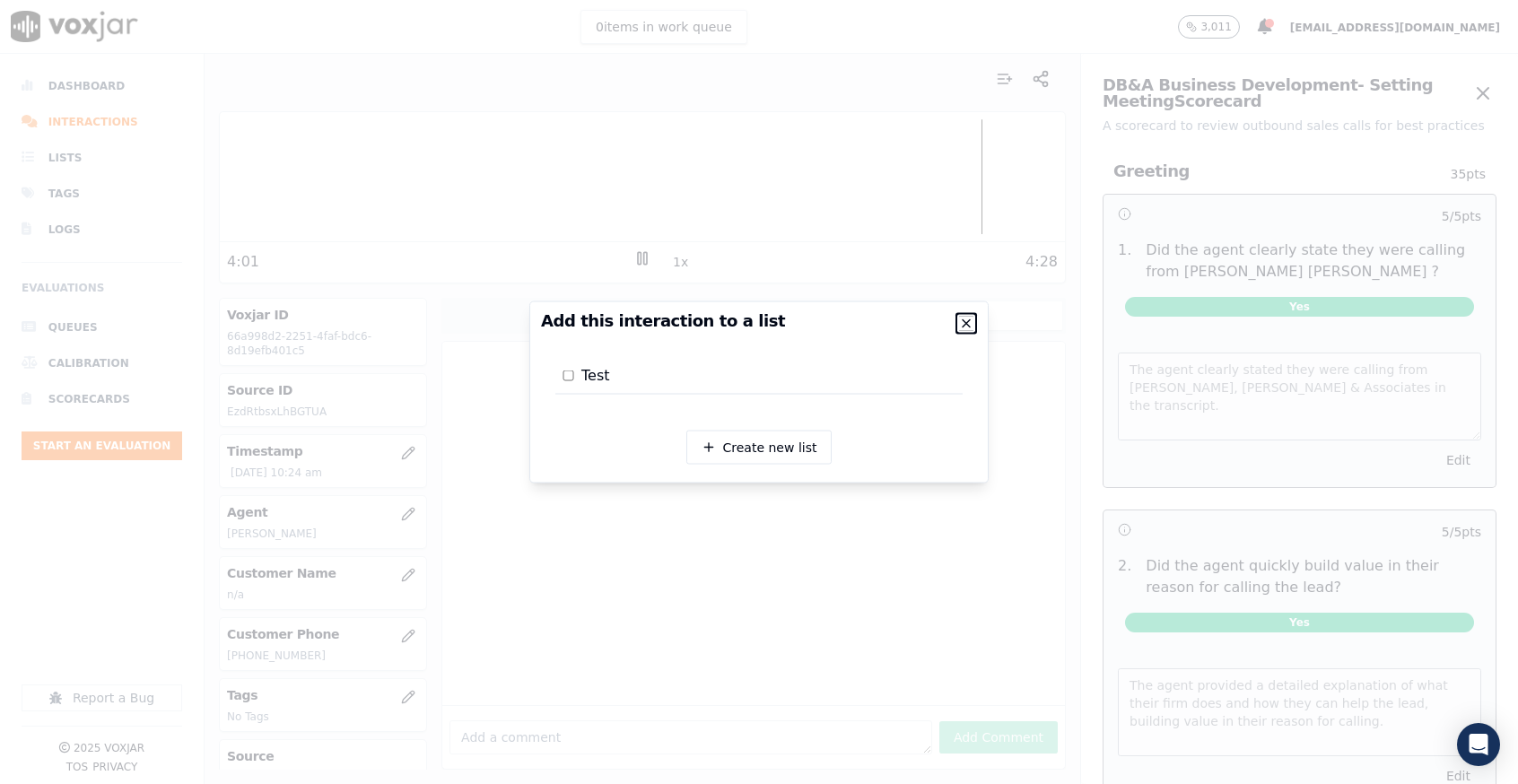
click at [967, 317] on icon "button" at bounding box center [966, 323] width 14 height 14
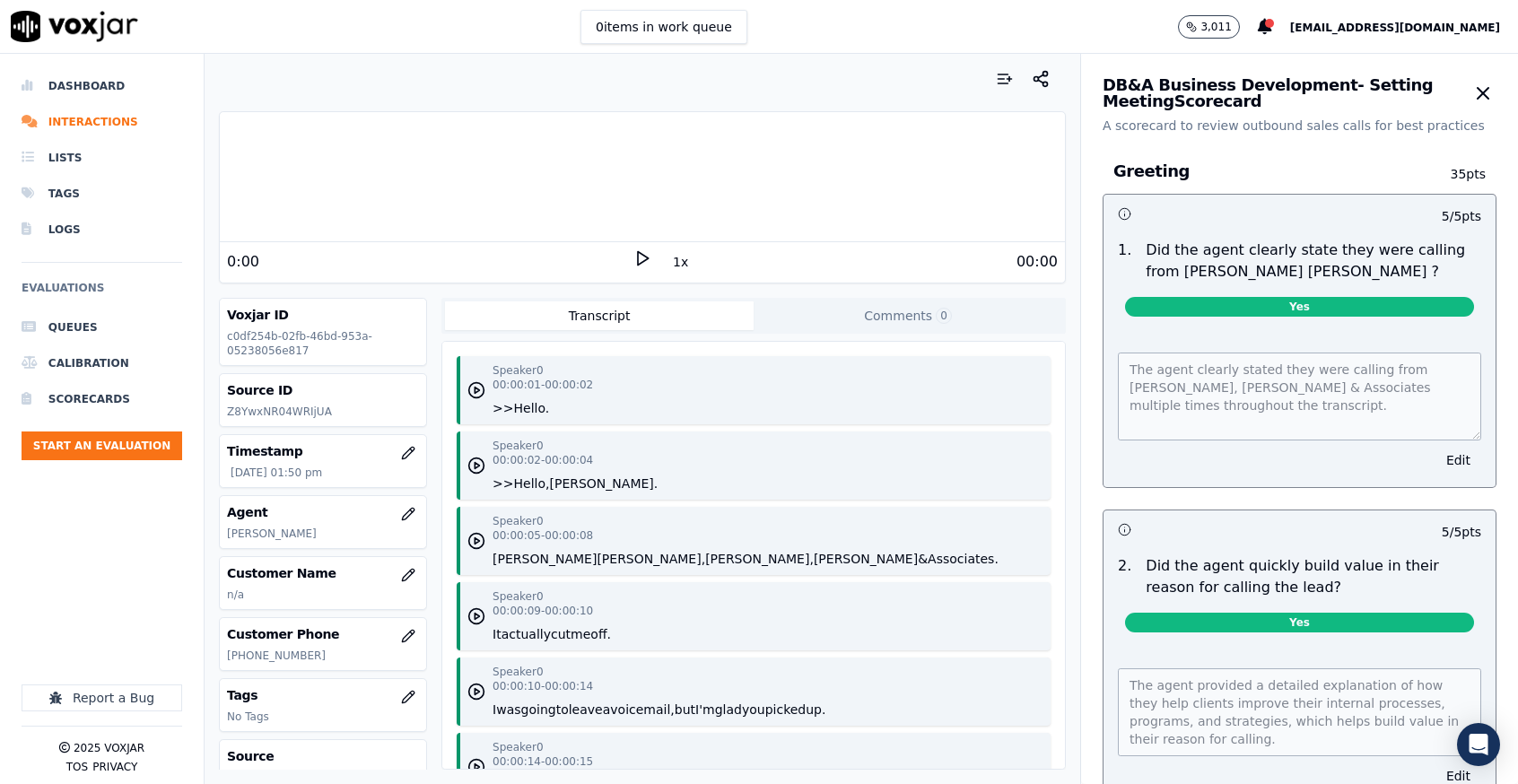
click at [633, 253] on icon at bounding box center [642, 258] width 18 height 18
click at [1032, 85] on icon "button" at bounding box center [1041, 78] width 18 height 18
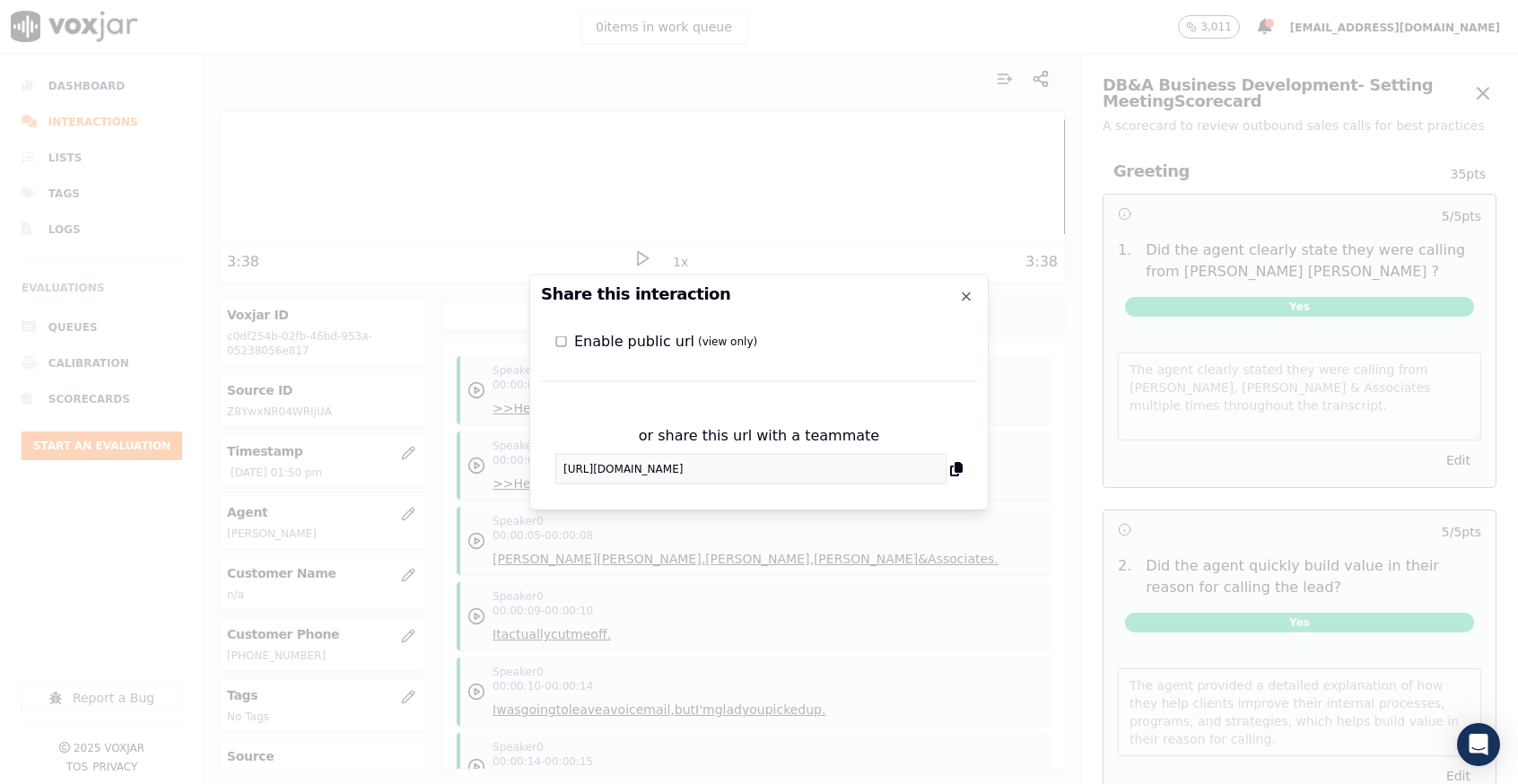
click at [961, 470] on icon at bounding box center [956, 469] width 13 height 14
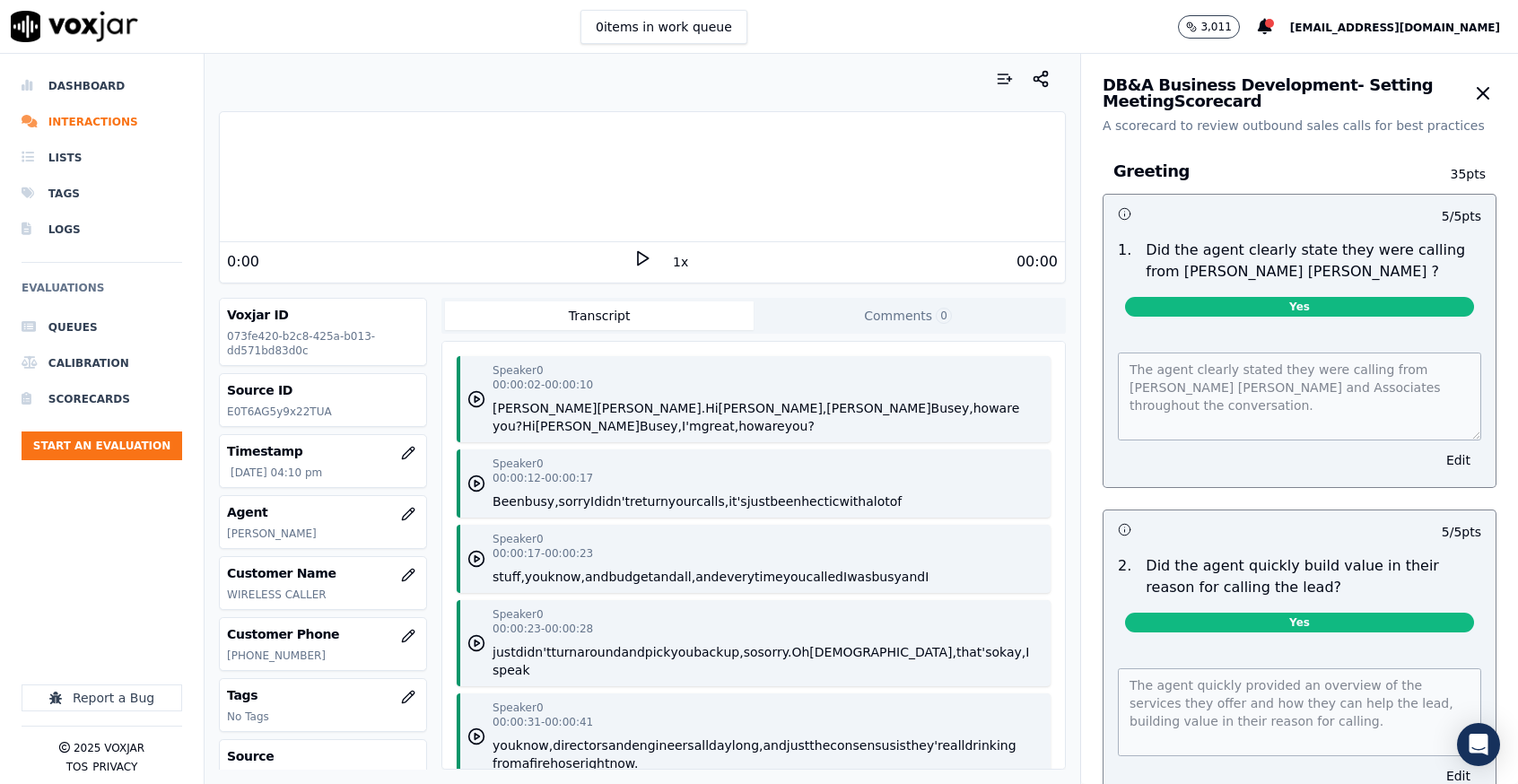
click at [633, 257] on icon at bounding box center [642, 258] width 18 height 18
click at [634, 260] on icon at bounding box center [642, 258] width 18 height 18
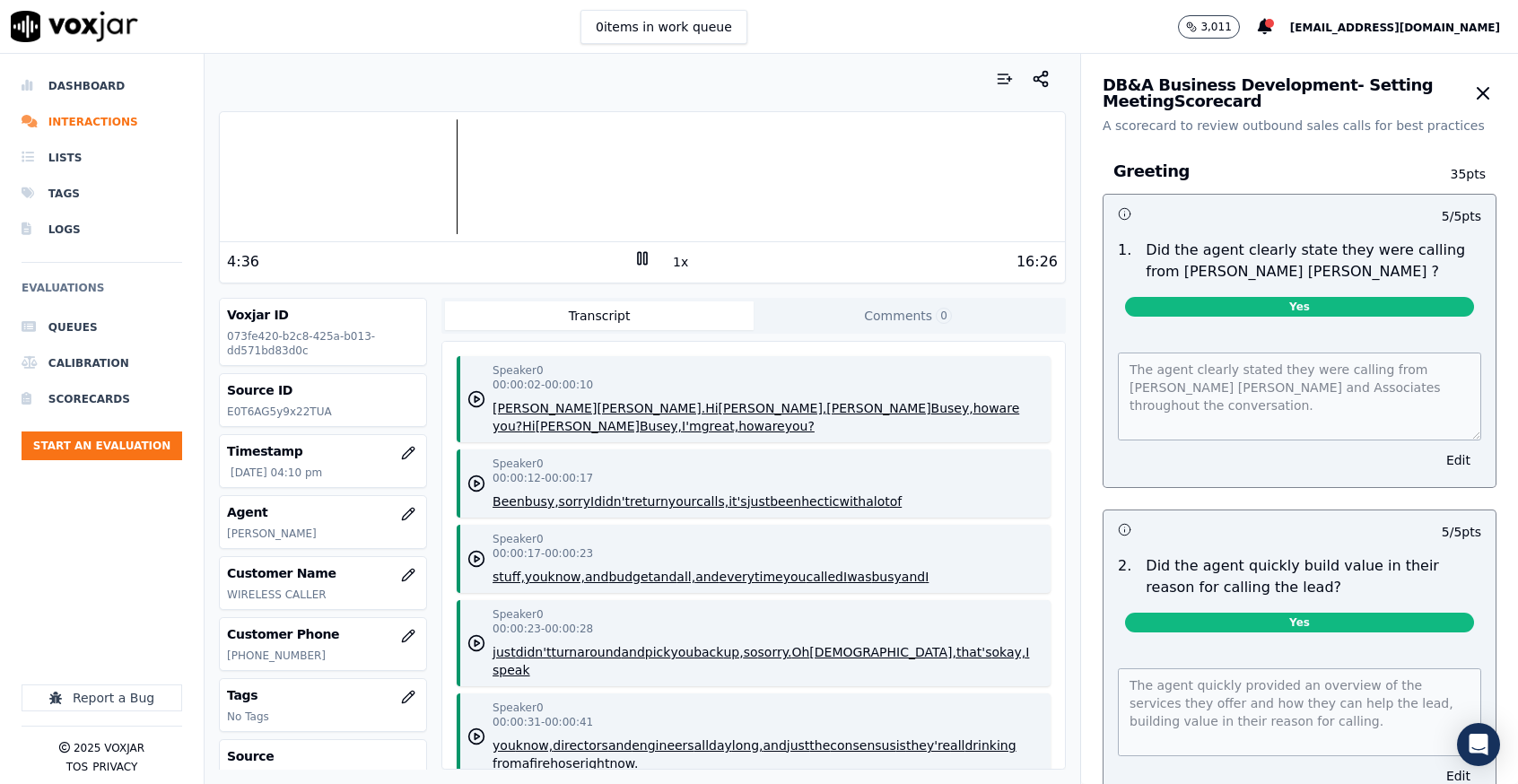
click at [328, 201] on div at bounding box center [642, 177] width 845 height 115
click at [317, 205] on div at bounding box center [642, 177] width 845 height 115
click at [425, 196] on div at bounding box center [642, 177] width 845 height 115
click at [392, 198] on div at bounding box center [642, 177] width 845 height 115
click at [372, 194] on div at bounding box center [642, 177] width 845 height 115
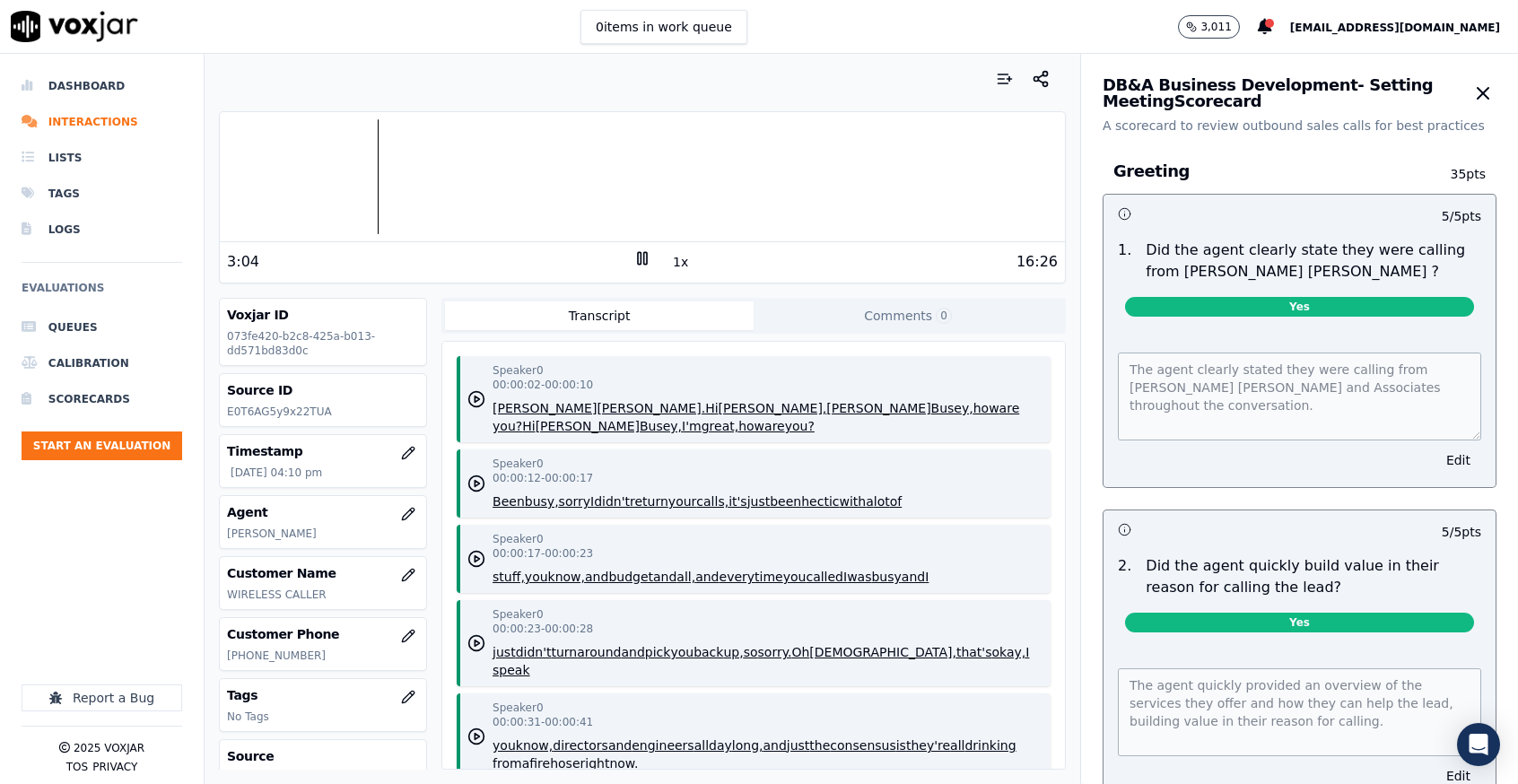
click at [331, 183] on div at bounding box center [642, 177] width 845 height 115
click at [317, 192] on div at bounding box center [642, 177] width 845 height 115
click at [589, 173] on div at bounding box center [642, 177] width 845 height 115
click at [572, 185] on div at bounding box center [642, 177] width 845 height 115
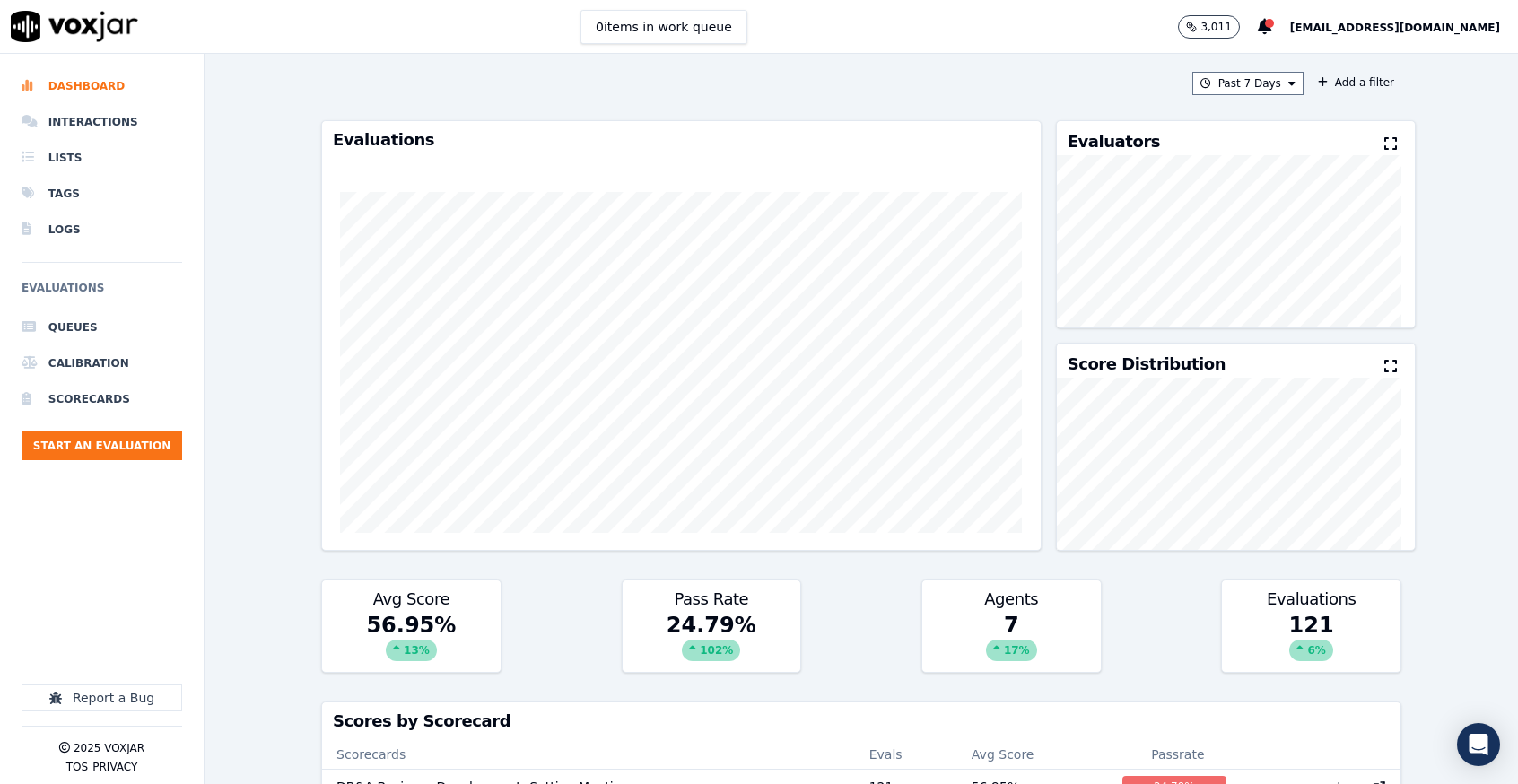
scroll to position [494, 0]
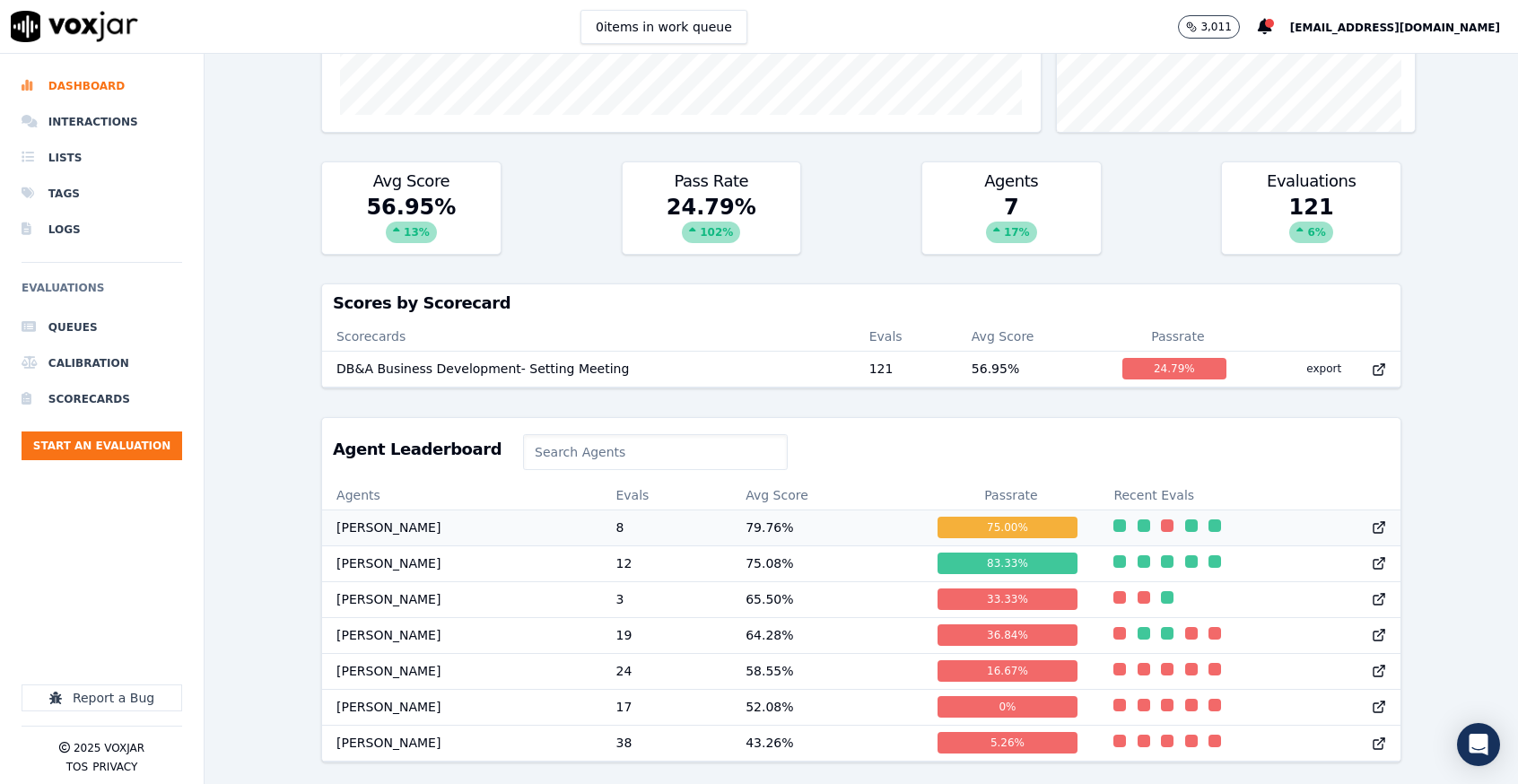
click at [547, 510] on td "[PERSON_NAME]" at bounding box center [462, 527] width 279 height 36
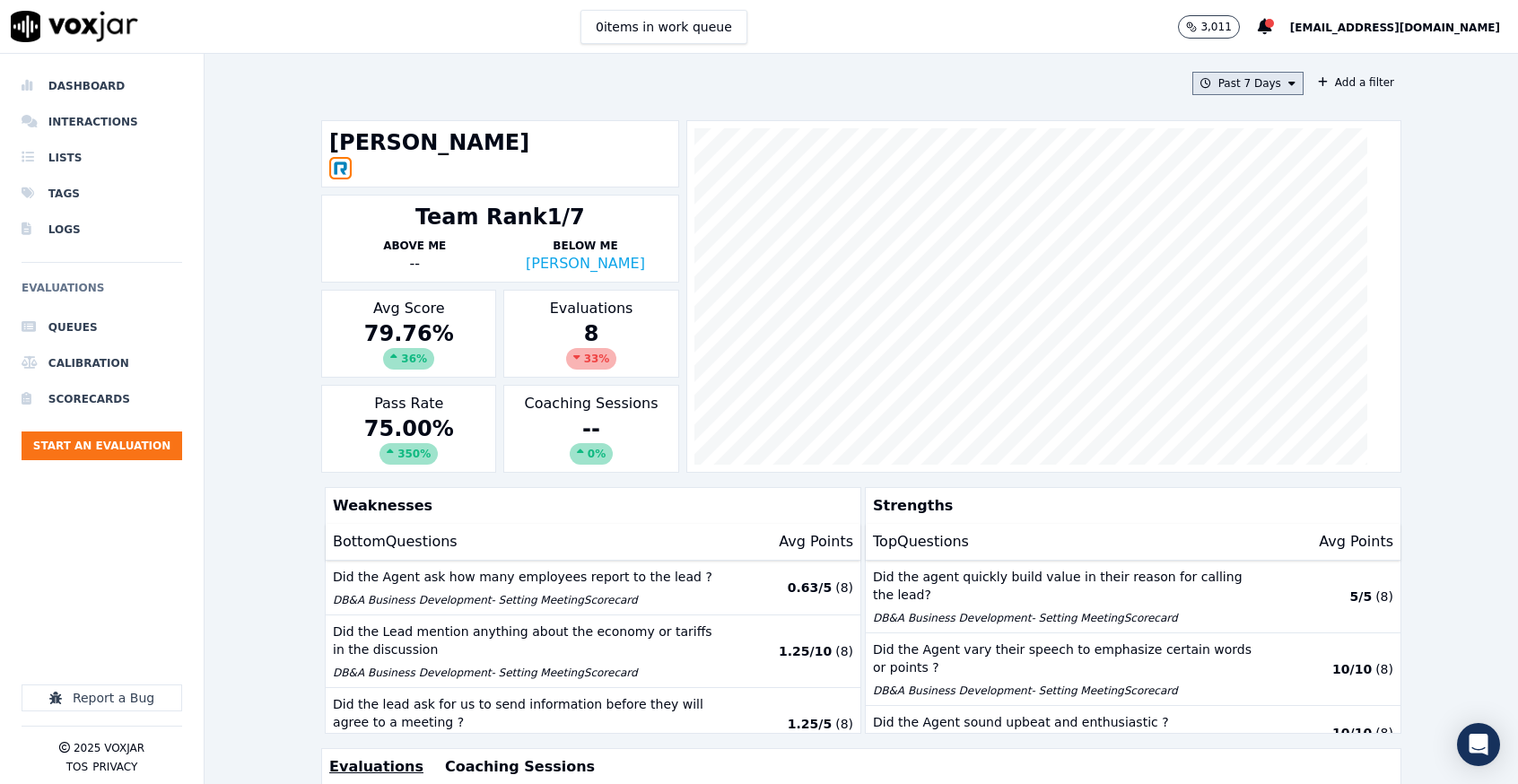
click at [1249, 78] on button "Past 7 Days" at bounding box center [1248, 83] width 111 height 23
click at [1195, 213] on label "Past 30 Days" at bounding box center [1243, 203] width 96 height 21
click at [1260, 304] on button "Add" at bounding box center [1278, 290] width 35 height 29
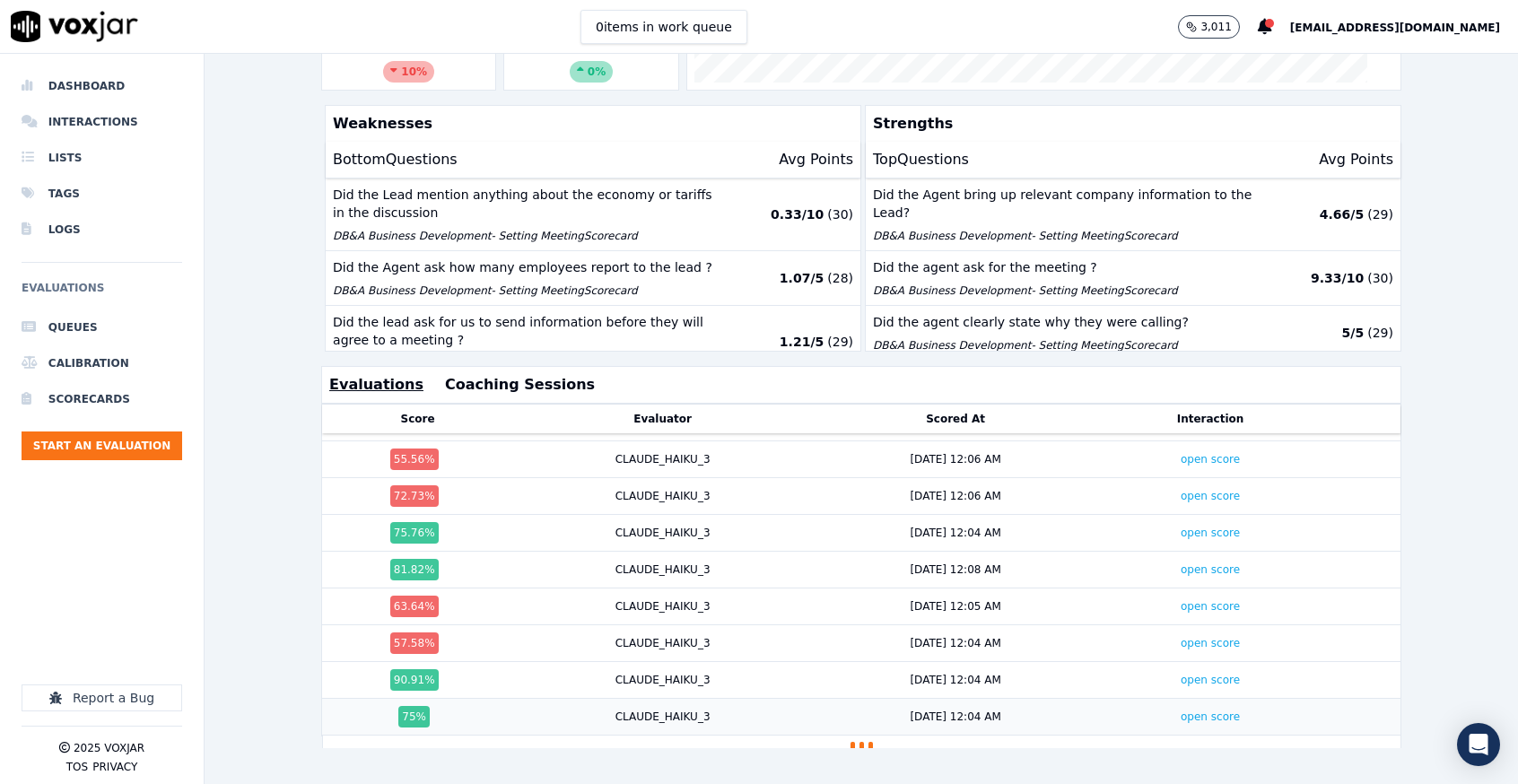
scroll to position [839, 0]
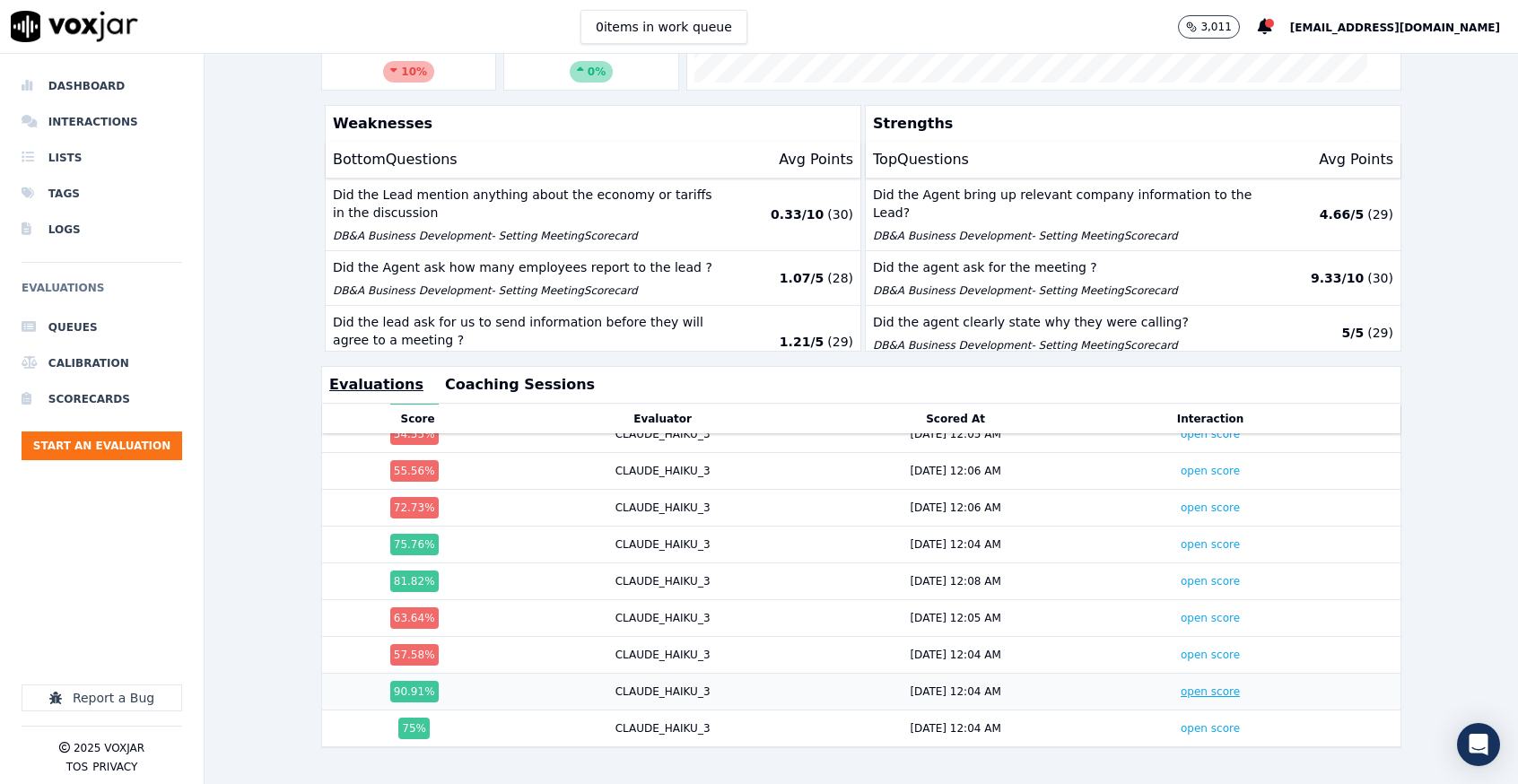
click at [1181, 686] on link "open score" at bounding box center [1210, 691] width 59 height 13
click at [1181, 649] on link "open score" at bounding box center [1210, 655] width 59 height 13
click at [1181, 575] on link "open score" at bounding box center [1210, 581] width 59 height 13
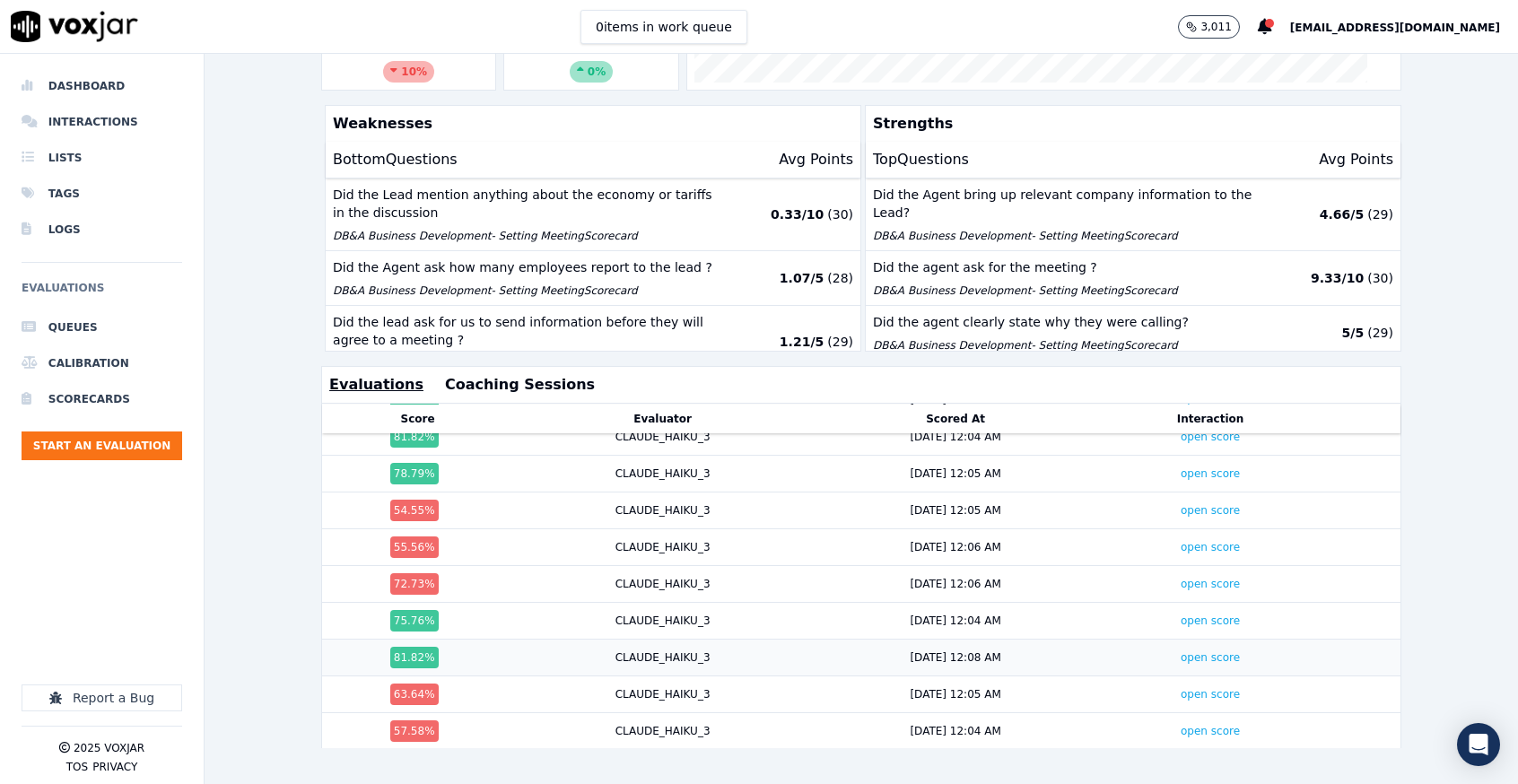
scroll to position [704, 0]
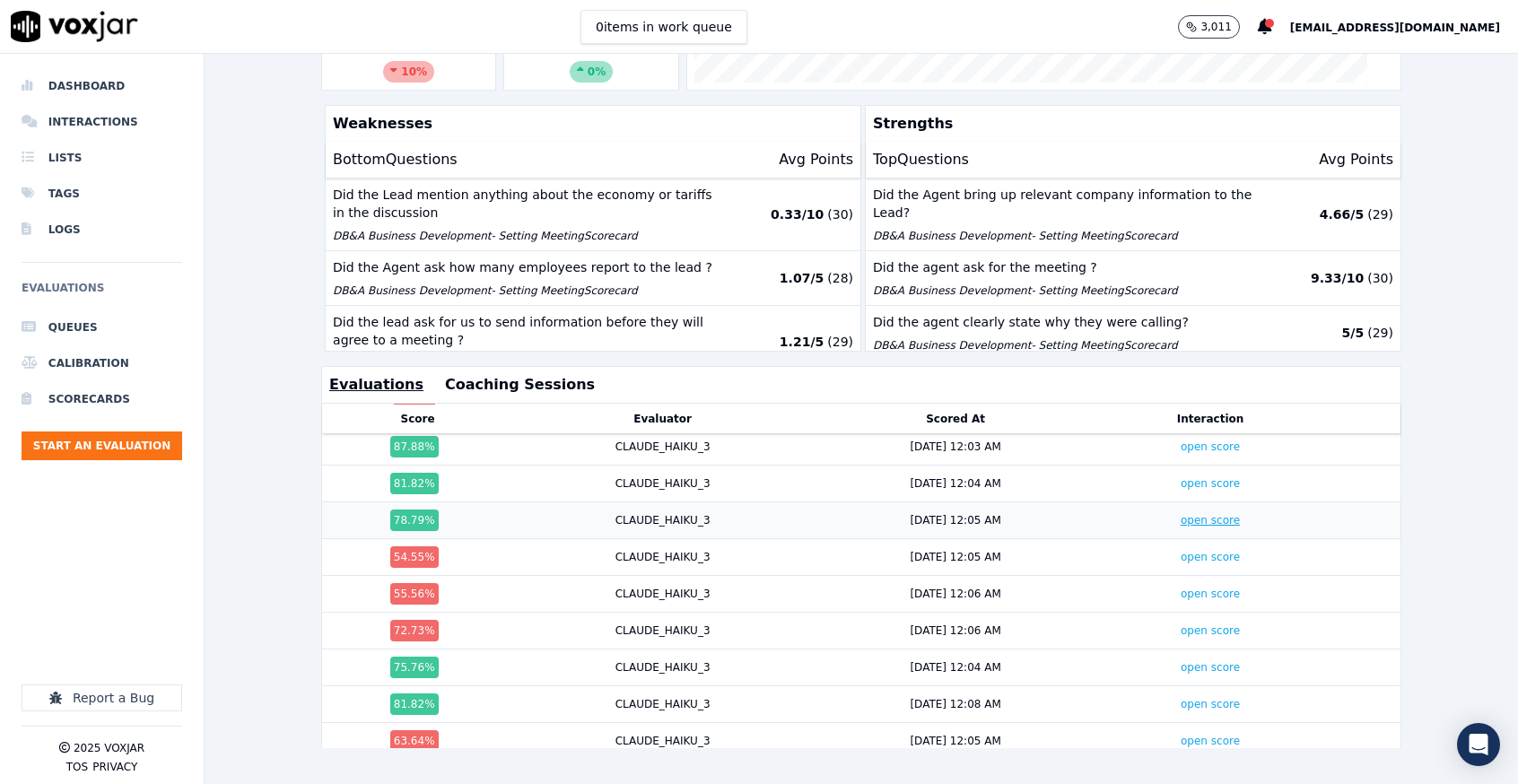
click at [1181, 514] on link "open score" at bounding box center [1210, 519] width 59 height 13
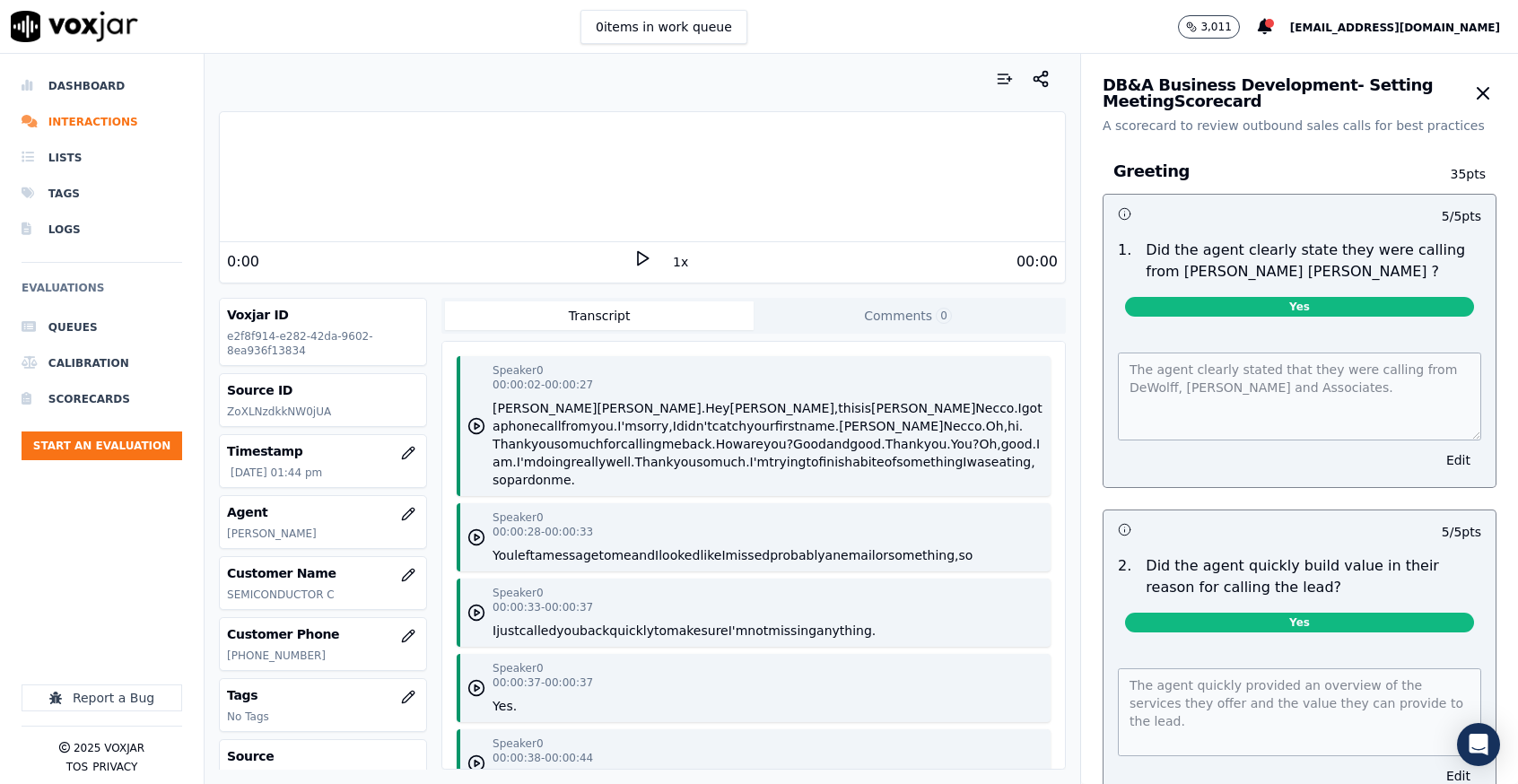
click at [633, 255] on icon at bounding box center [642, 258] width 18 height 18
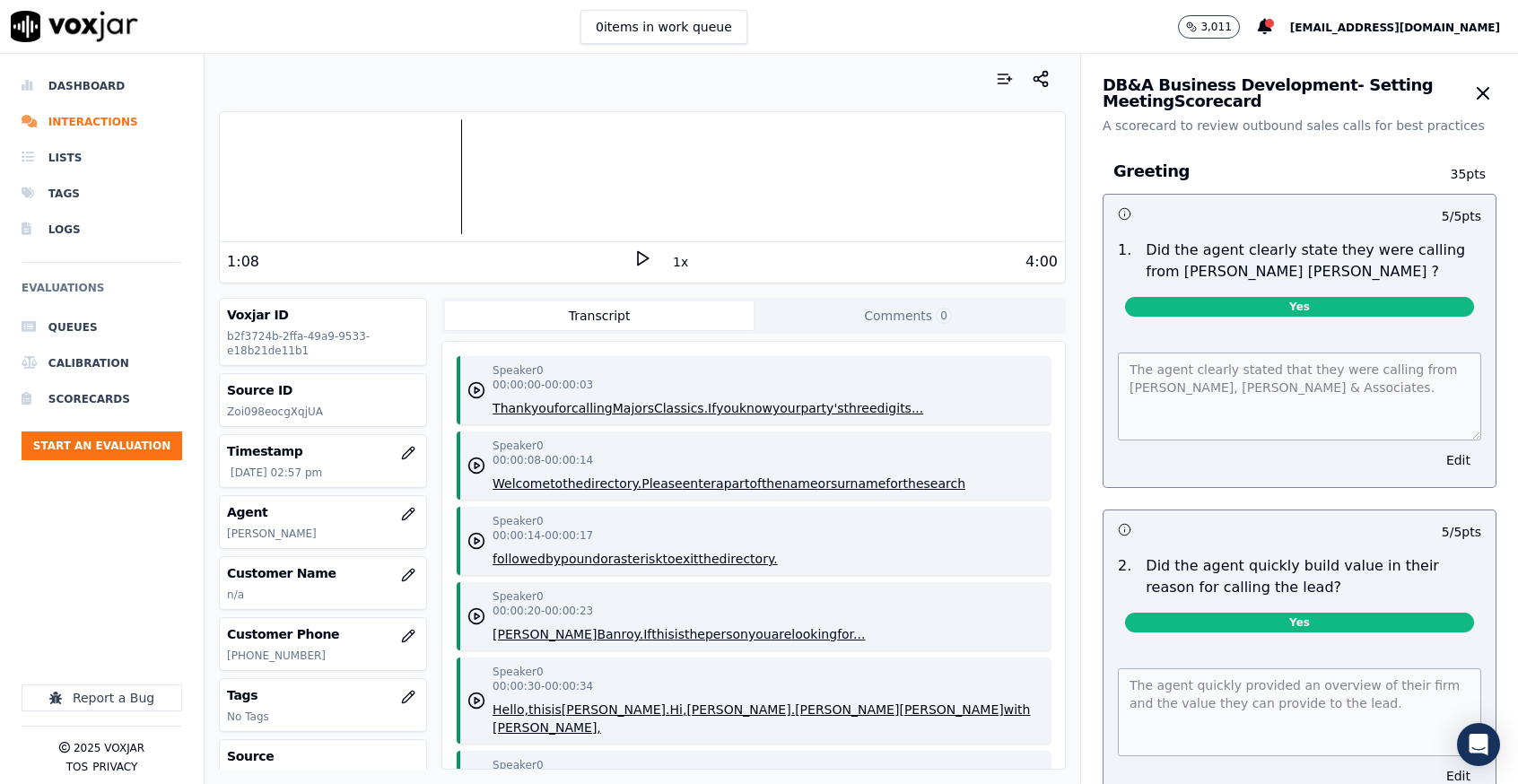
click at [633, 257] on icon at bounding box center [642, 258] width 18 height 18
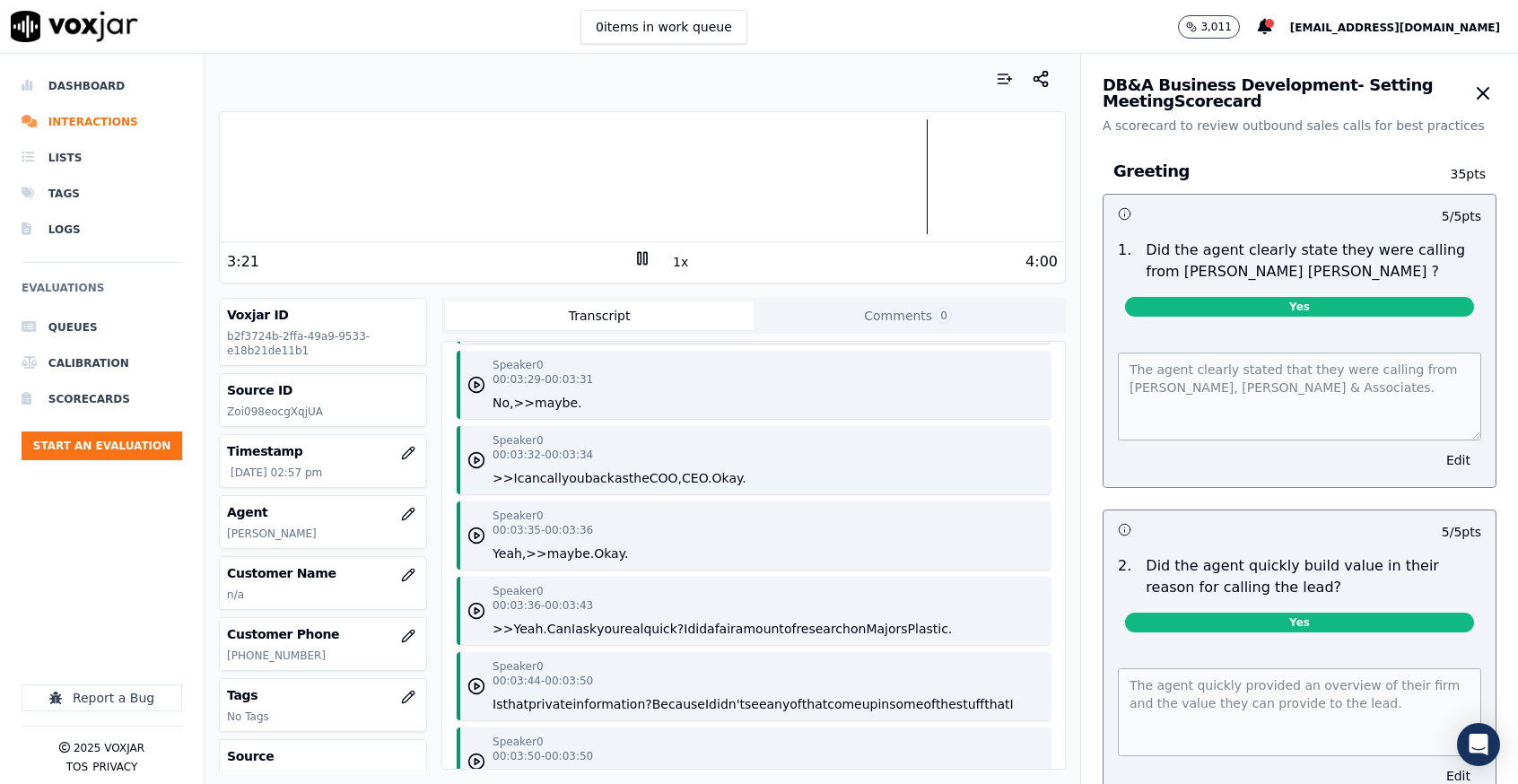
scroll to position [2487, 0]
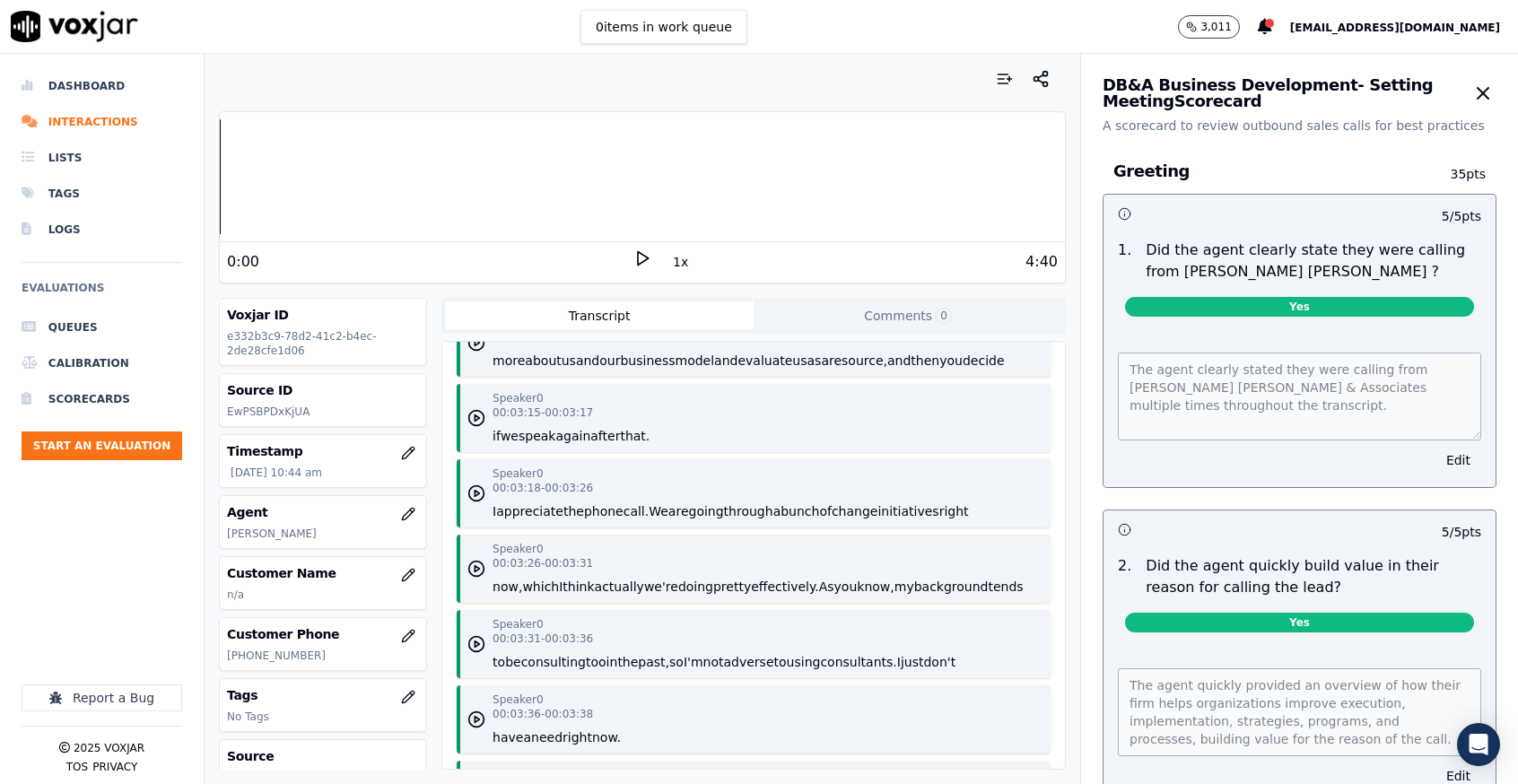
scroll to position [2422, 0]
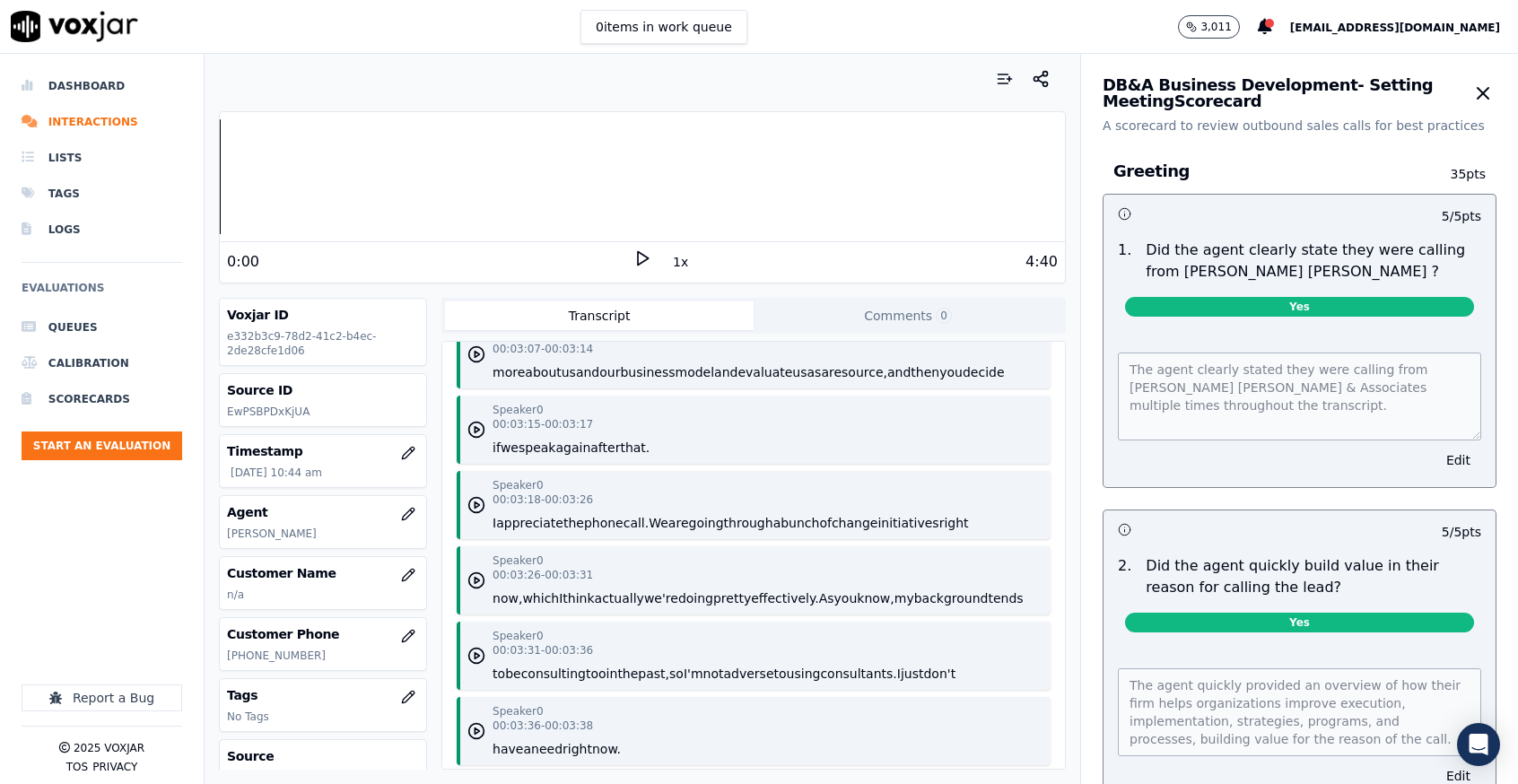
click at [633, 255] on icon at bounding box center [642, 258] width 18 height 18
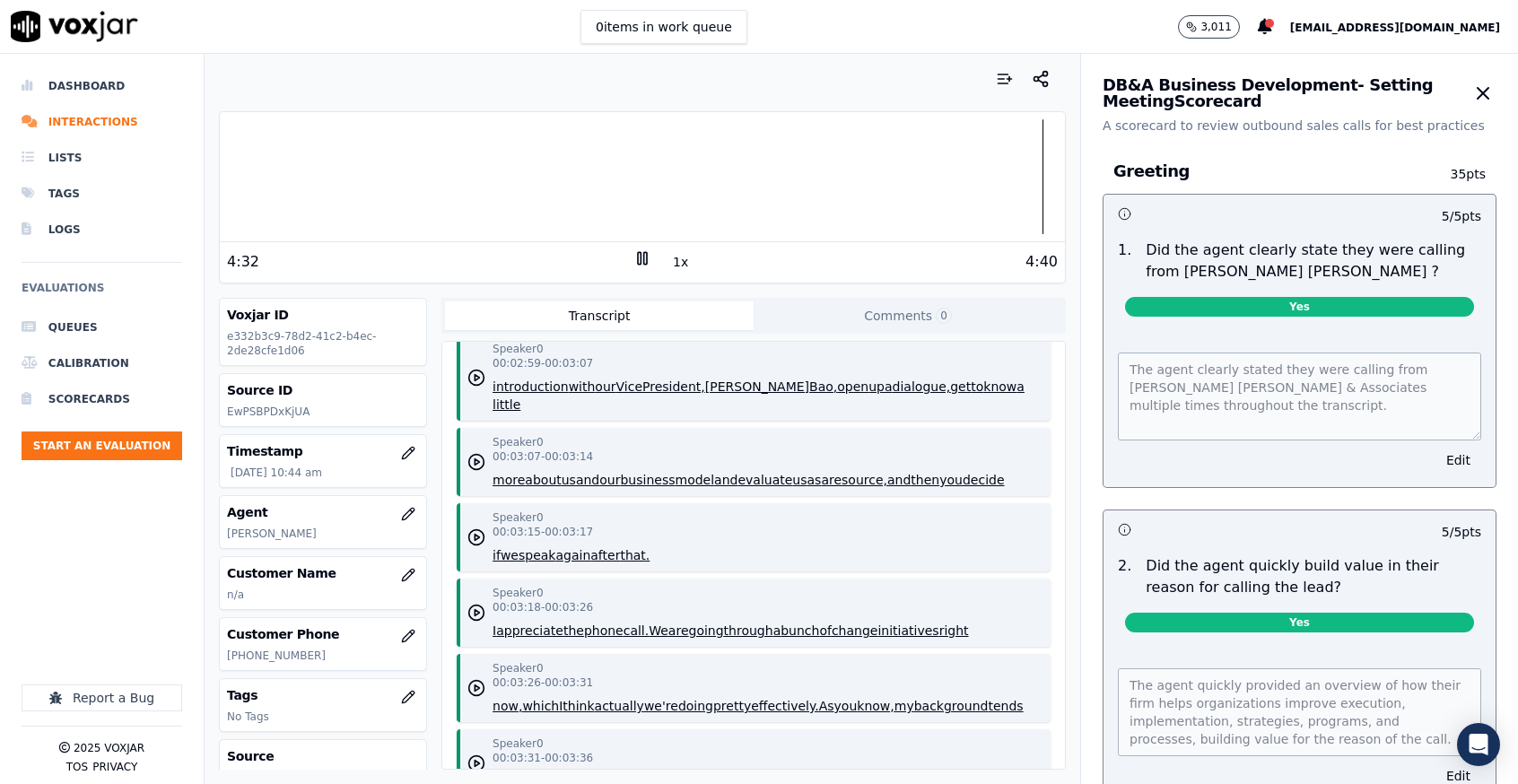
scroll to position [2287, 0]
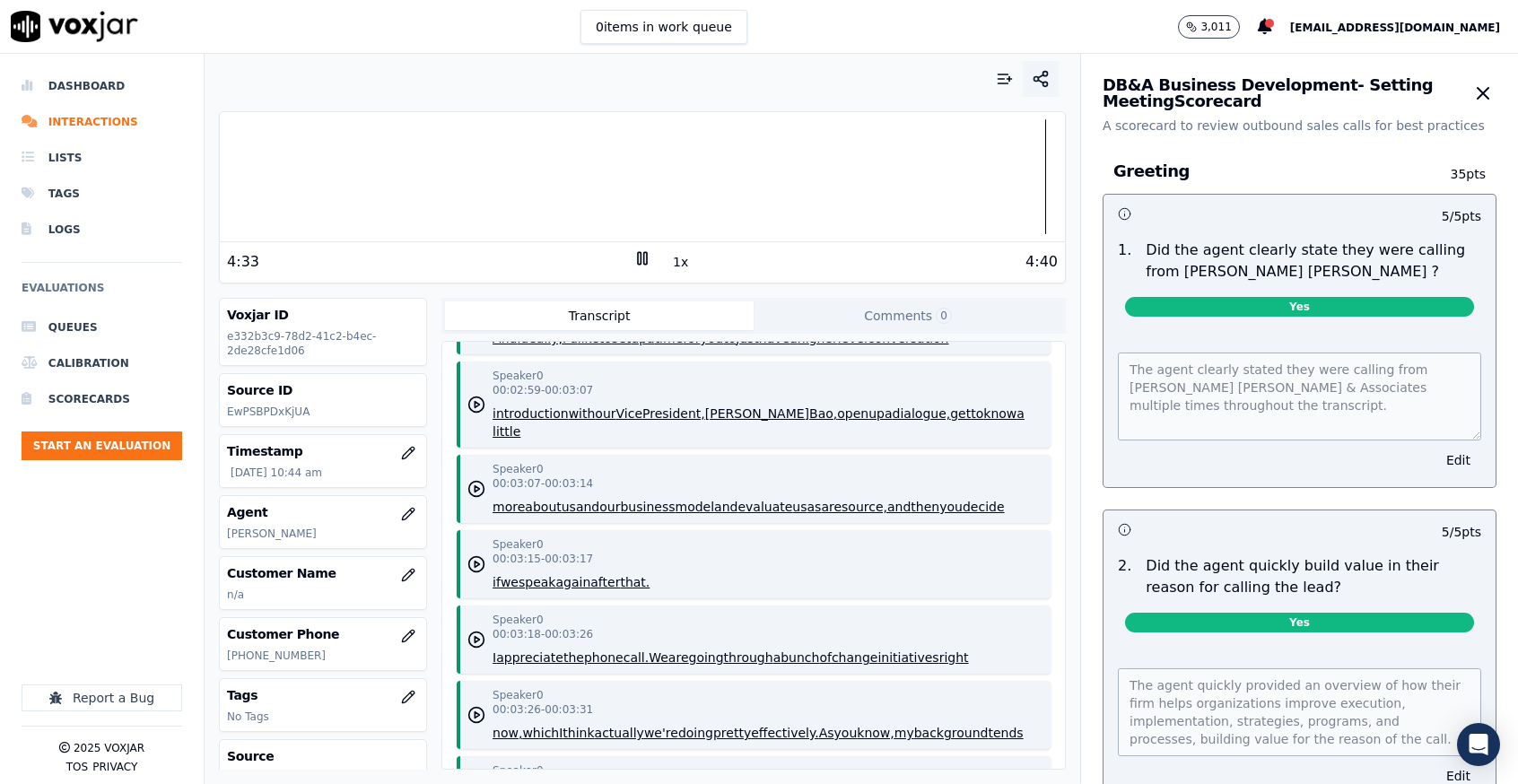
click at [1032, 81] on icon "button" at bounding box center [1041, 78] width 18 height 18
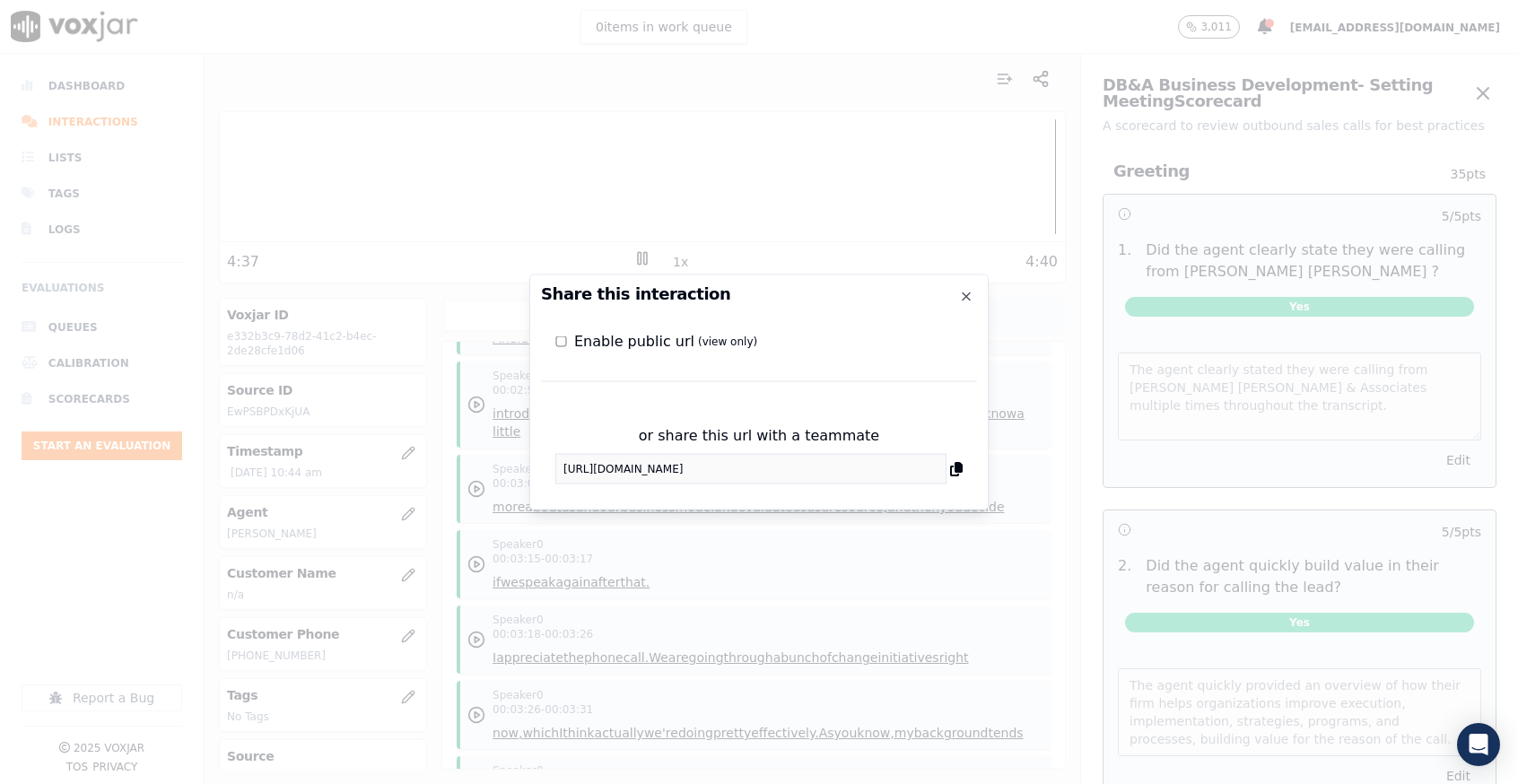
click at [962, 469] on div "or share this url with a teammate https://app.voxjar.com/interactions/e332b3c9-…" at bounding box center [759, 455] width 436 height 88
click at [957, 470] on icon at bounding box center [956, 469] width 13 height 14
click at [969, 297] on icon "button" at bounding box center [966, 296] width 14 height 14
